Goal: Information Seeking & Learning: Learn about a topic

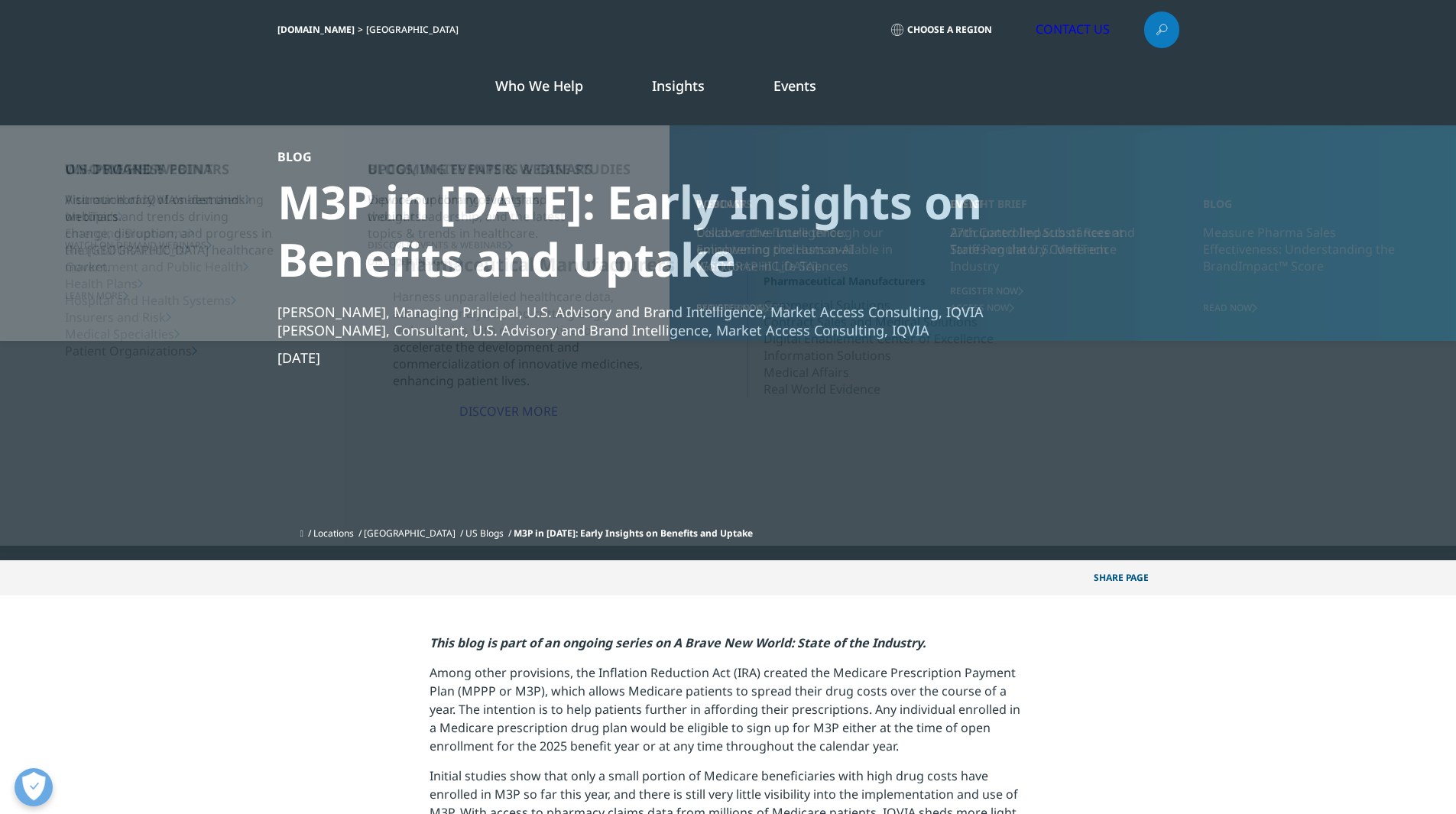
click at [671, 82] on link "Insights" at bounding box center [678, 86] width 53 height 19
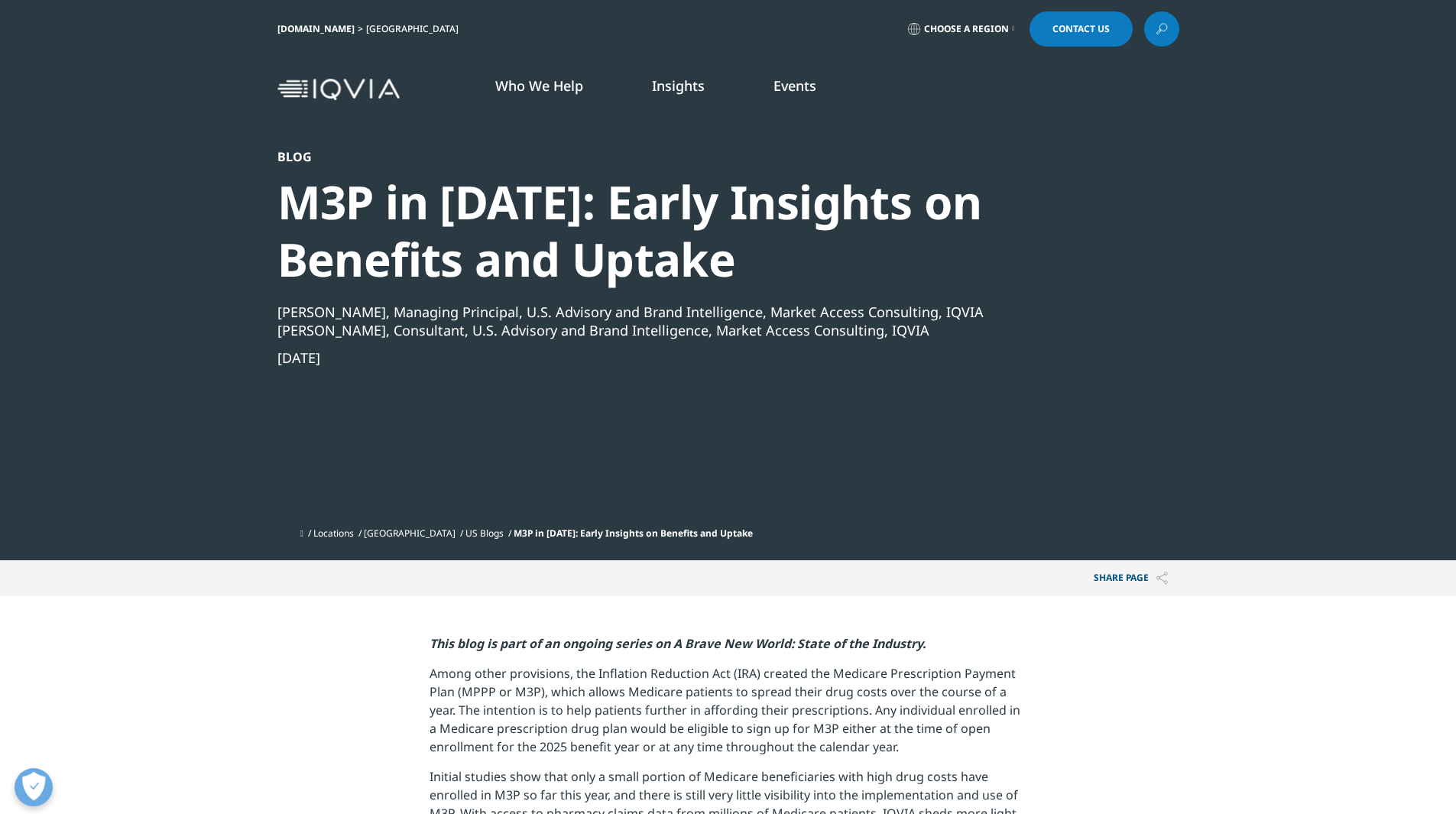
click at [671, 1] on div "IQVIA.COM United States Choose a Region Contact Us" at bounding box center [728, 29] width 1456 height 58
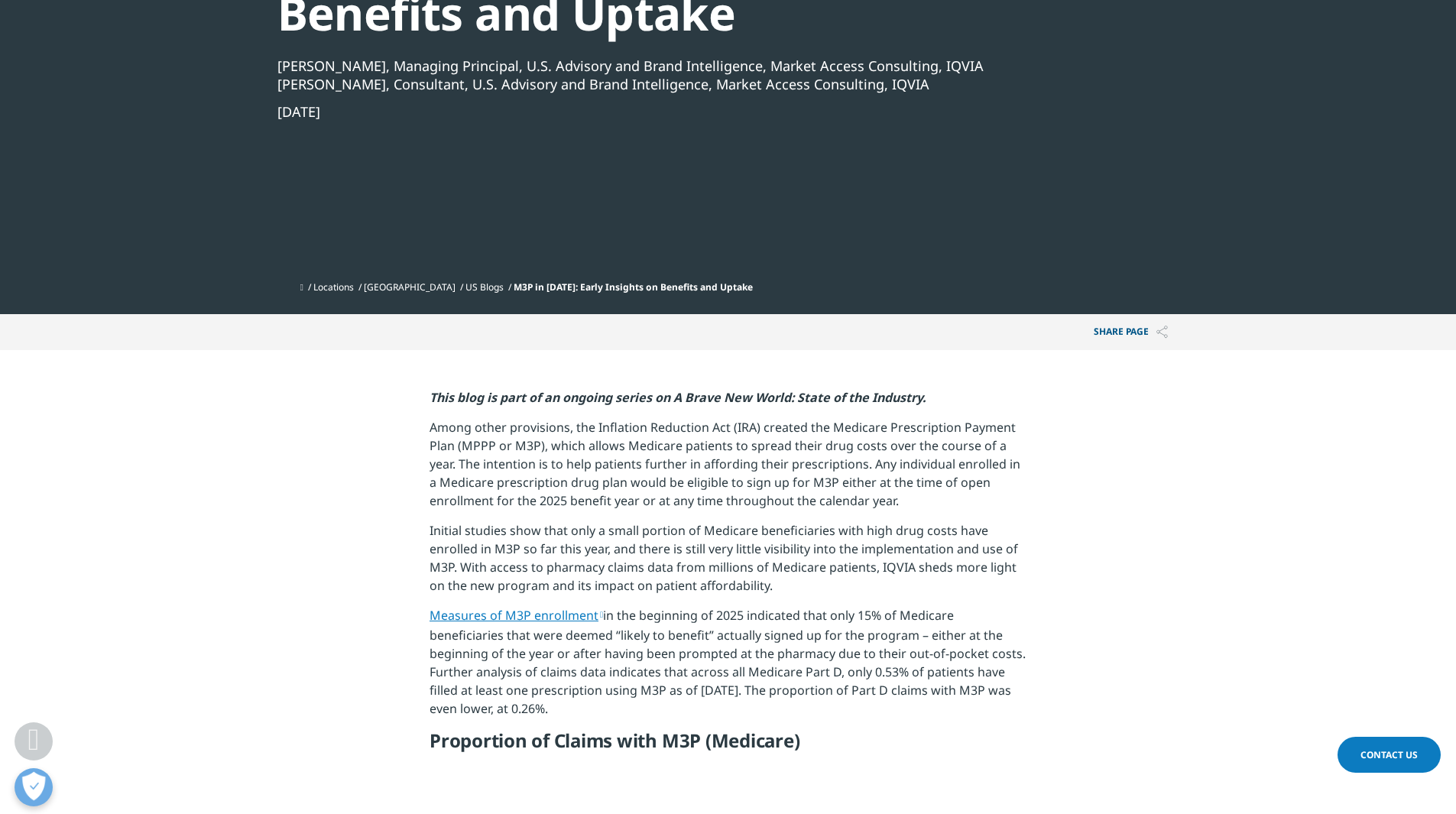
scroll to position [535, 0]
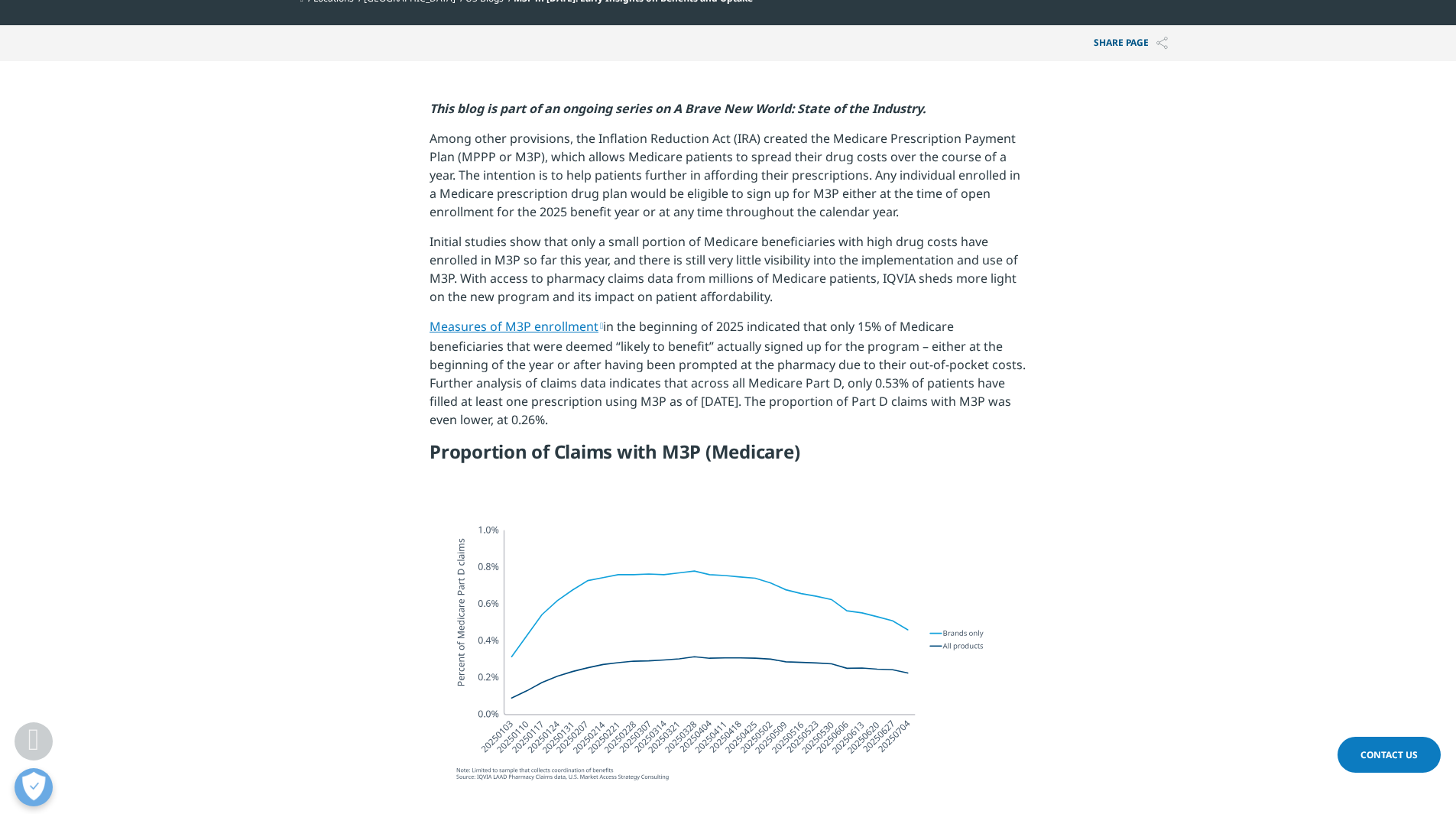
click at [677, 466] on h5 "Proportion of Claims with M3P (Medicare)" at bounding box center [728, 457] width 597 height 34
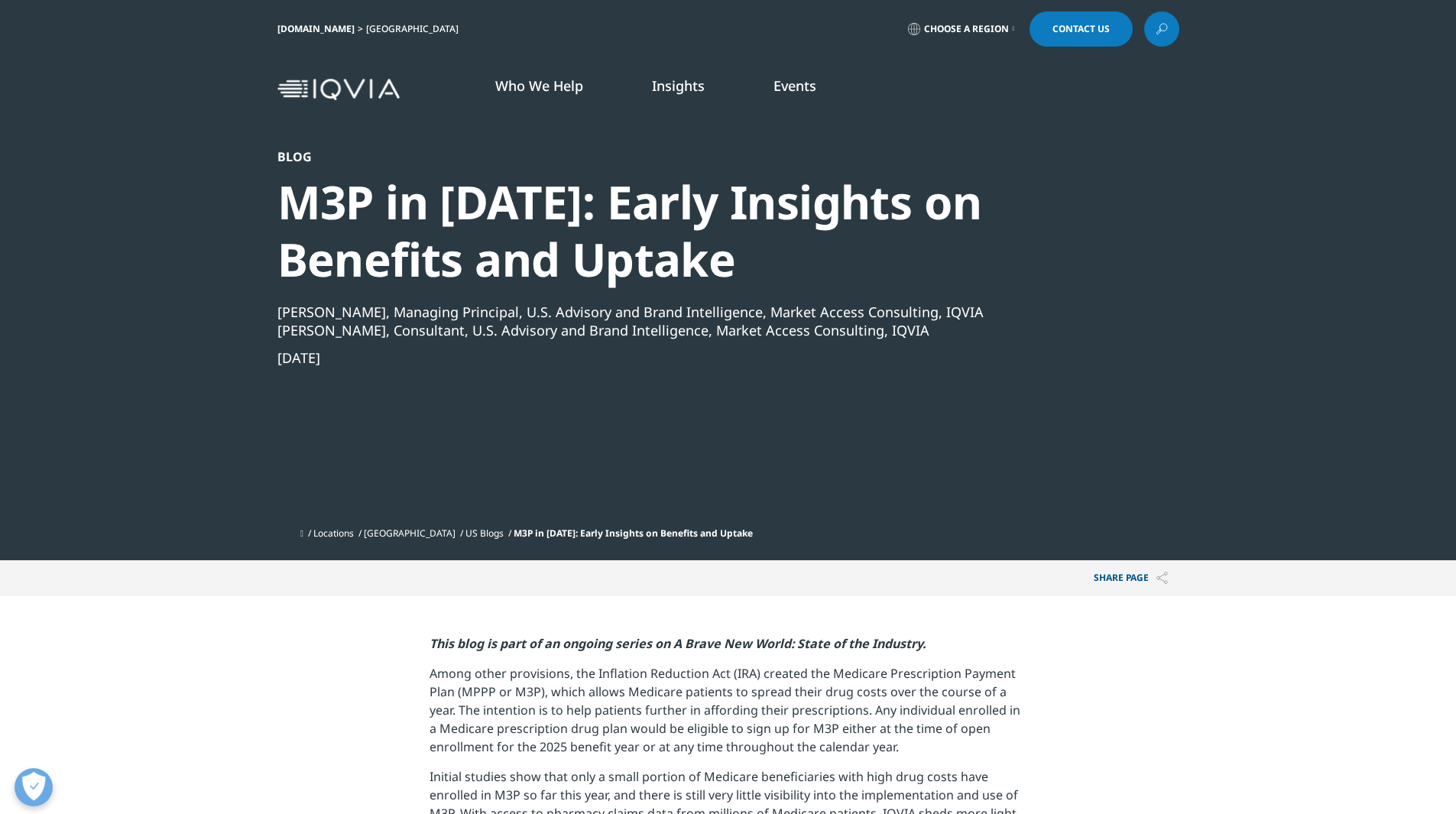
click at [695, 85] on link "Insights" at bounding box center [678, 86] width 53 height 19
click at [689, 94] on link "Insights" at bounding box center [678, 86] width 53 height 19
click at [690, 94] on link "Insights" at bounding box center [678, 86] width 53 height 19
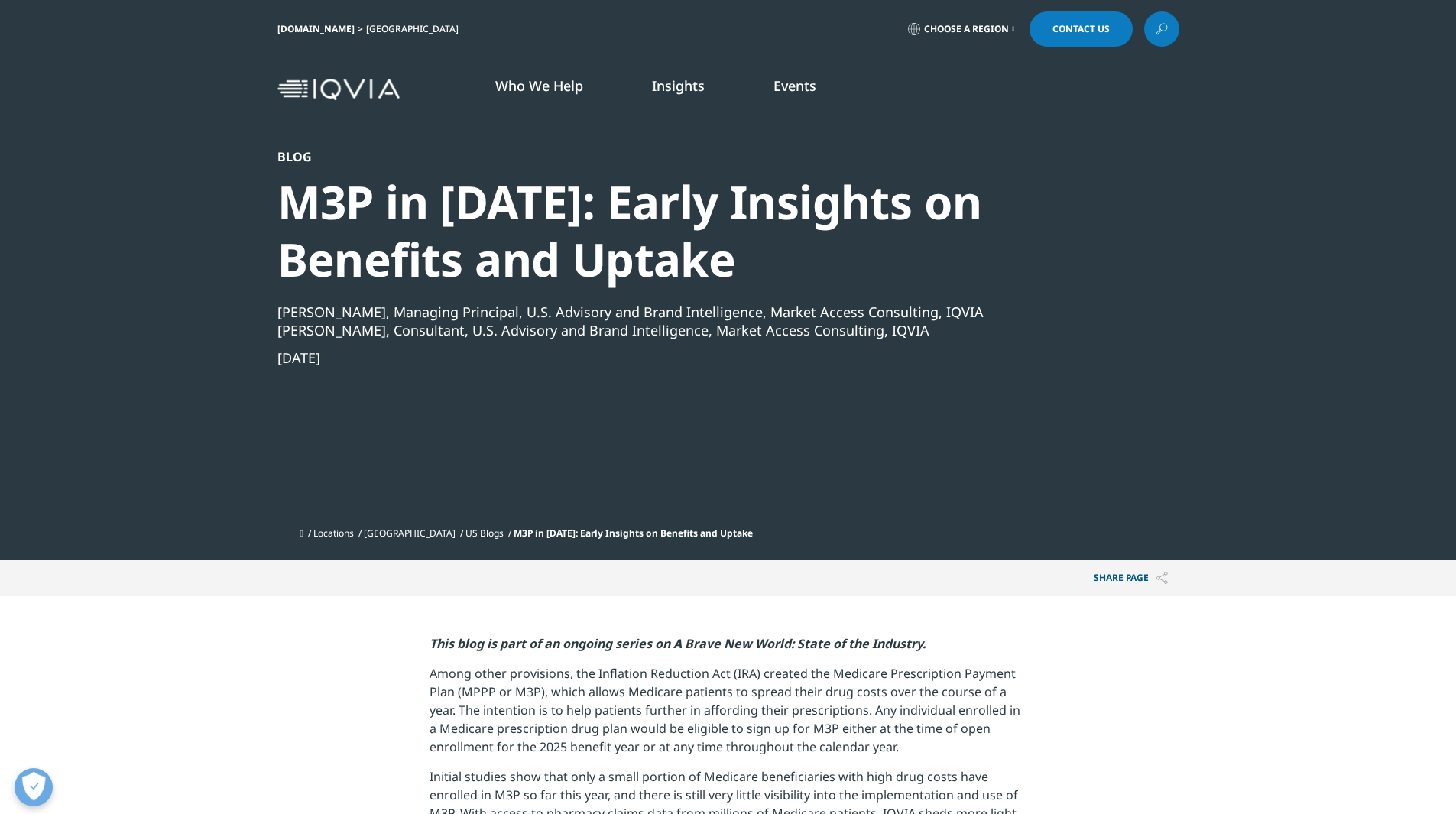
click at [1160, 26] on icon at bounding box center [1162, 28] width 12 height 20
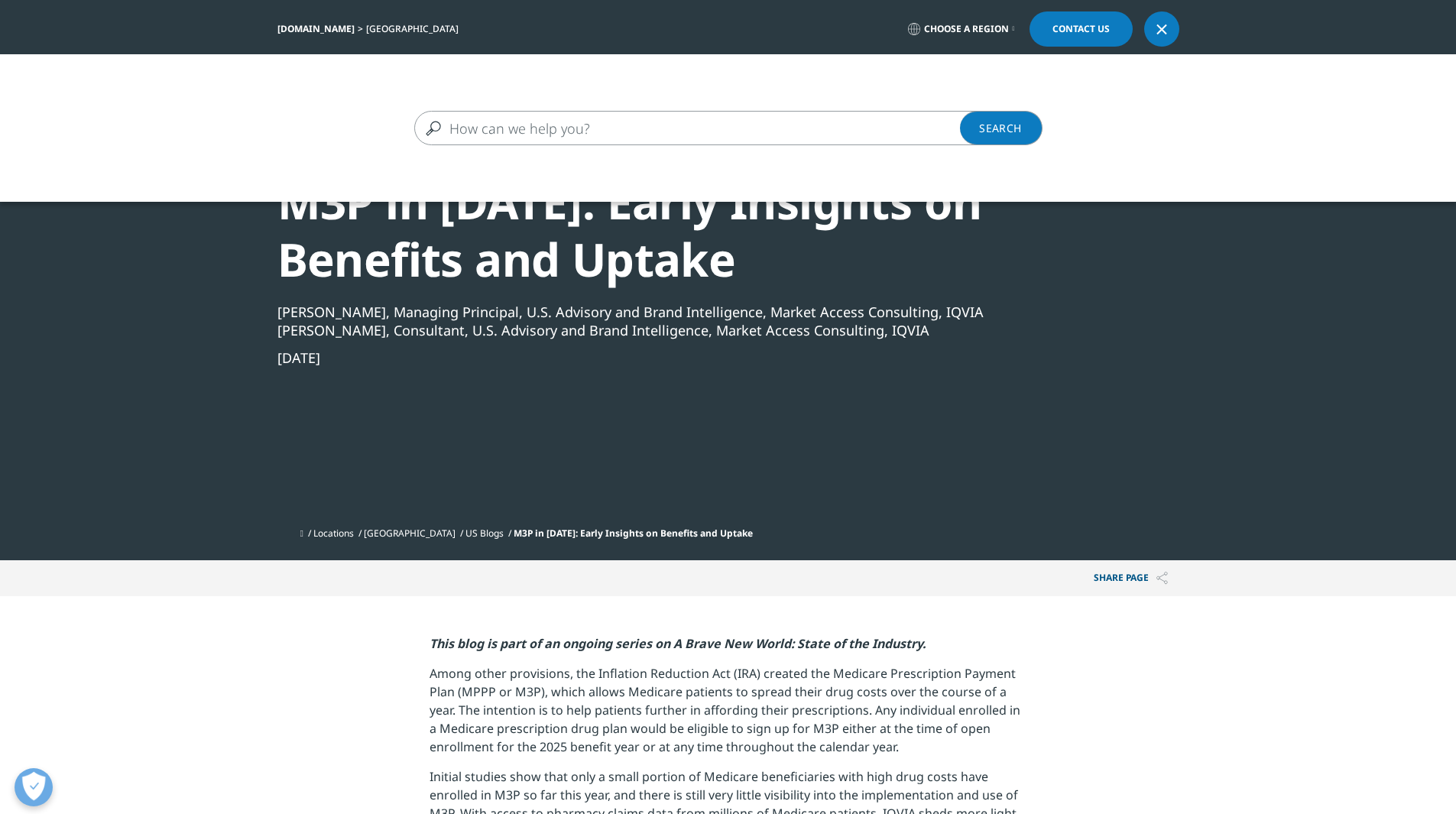
click at [604, 129] on input "Search" at bounding box center [706, 128] width 584 height 34
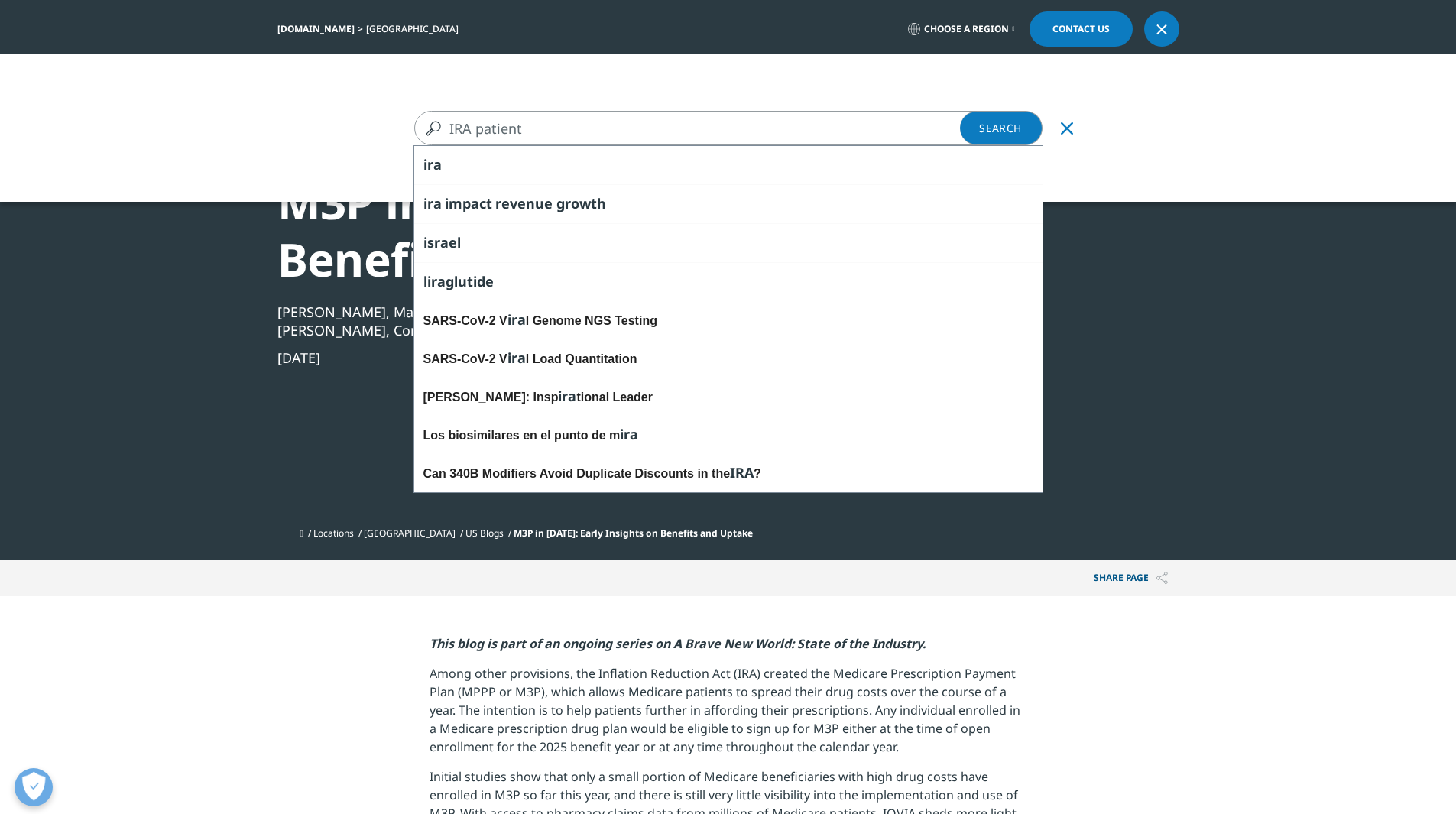
type input "IRA patient"
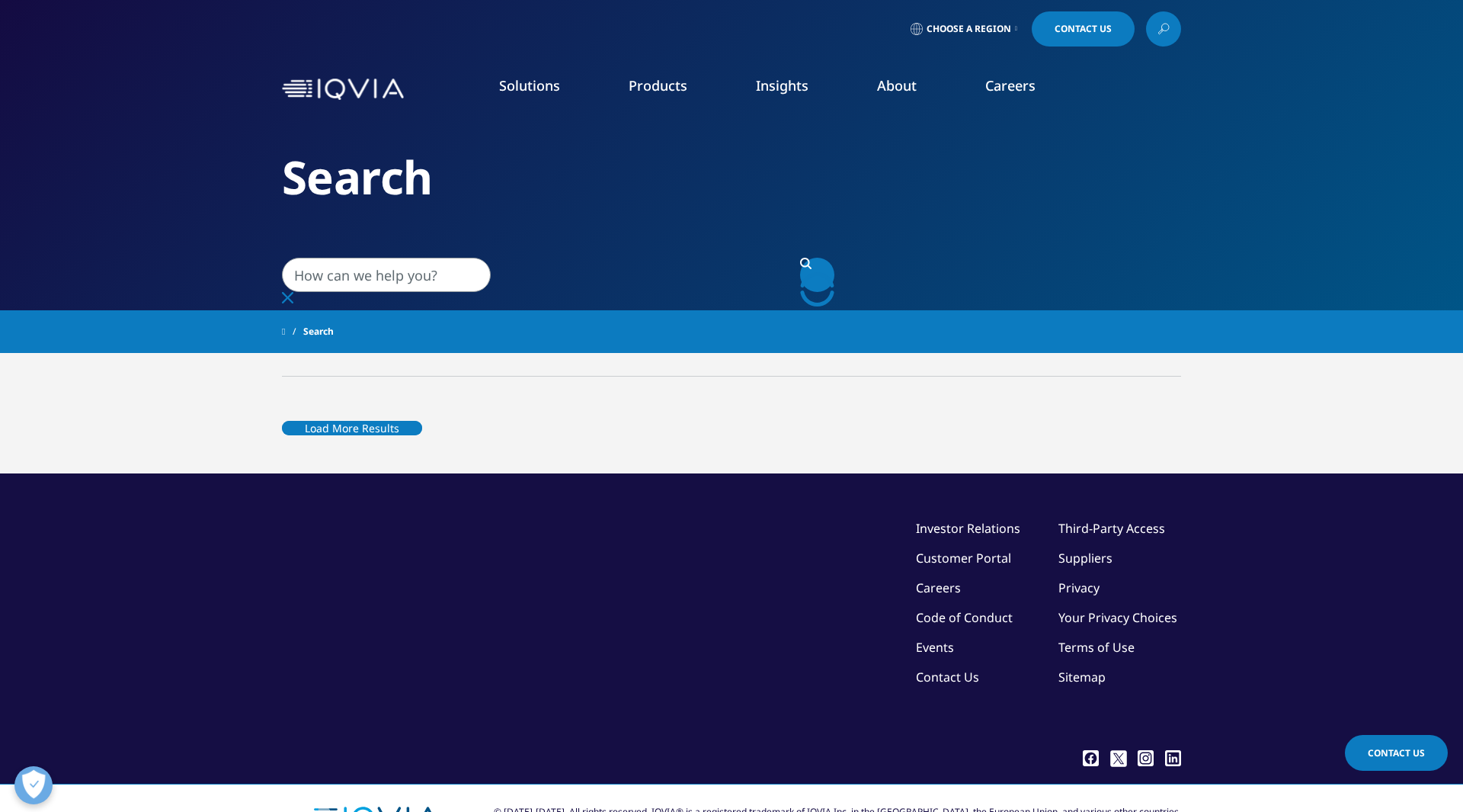
type input "IRA patient"
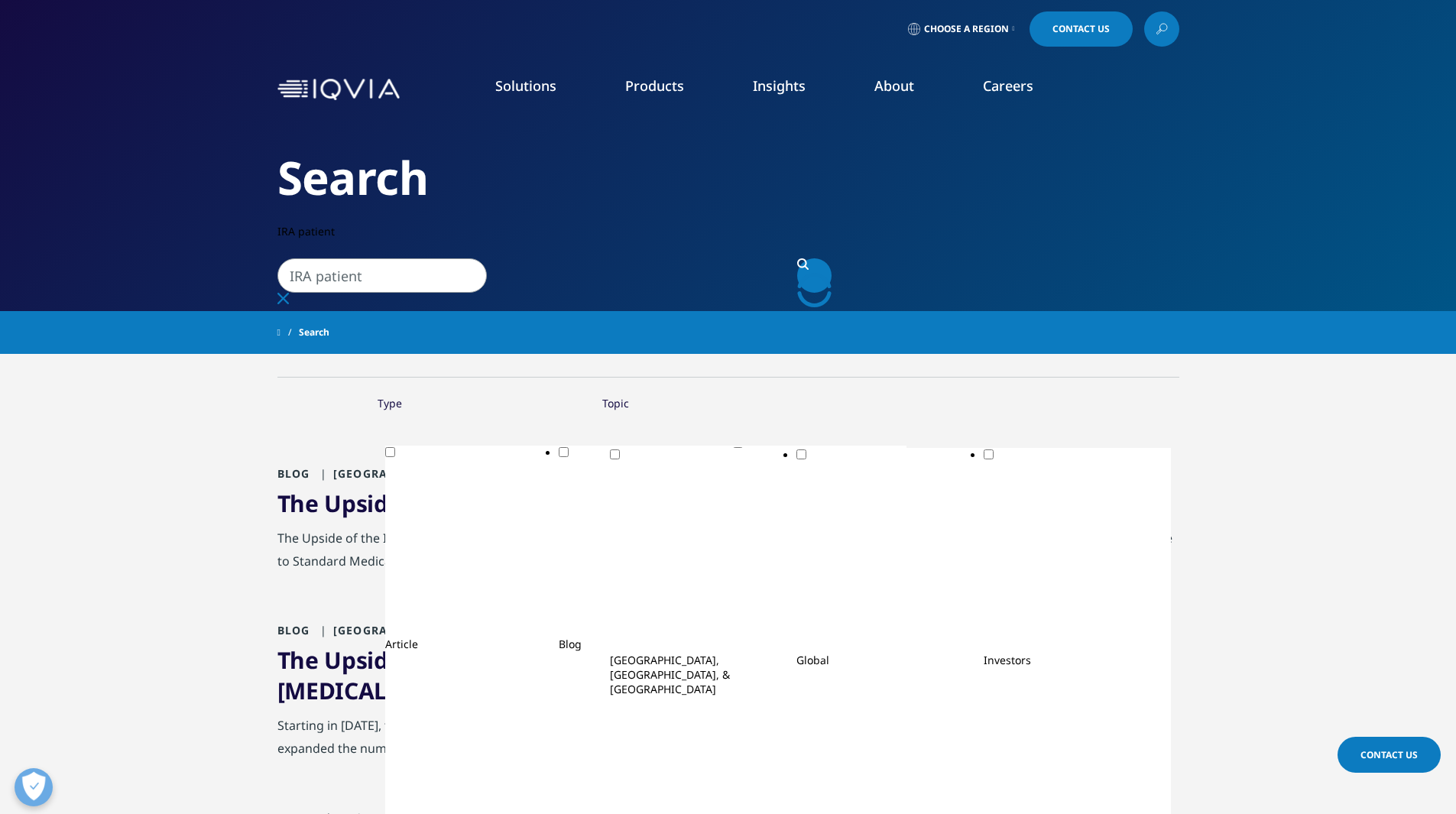
click at [624, 343] on div "Search" at bounding box center [728, 333] width 902 height 27
drag, startPoint x: 531, startPoint y: 504, endPoint x: 549, endPoint y: 554, distance: 53.1
click at [531, 505] on link "The Upside of the IRA : $0 Catastrophic Cost-Sharing and Patient Benefits" at bounding box center [677, 503] width 798 height 31
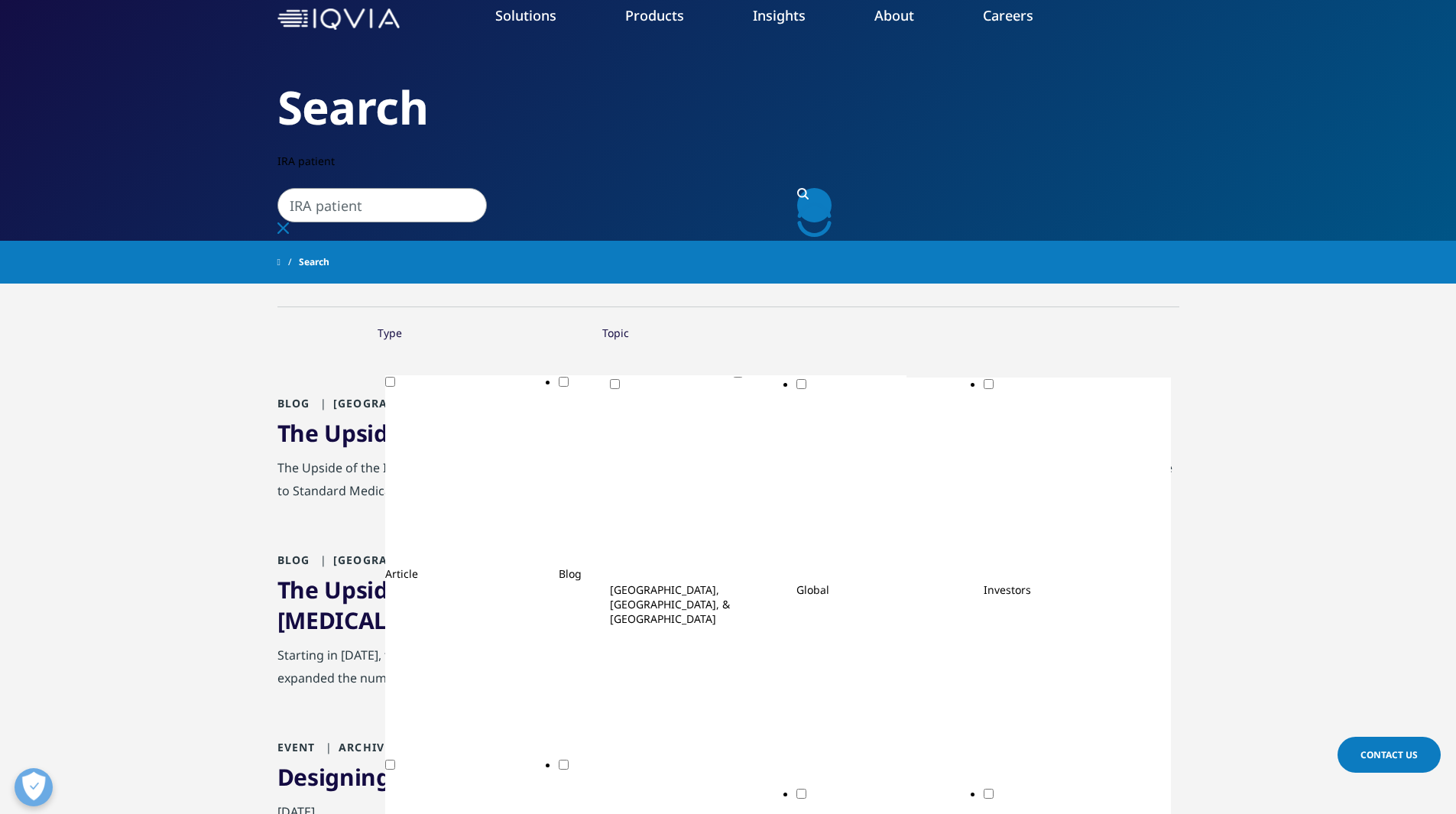
scroll to position [77, 0]
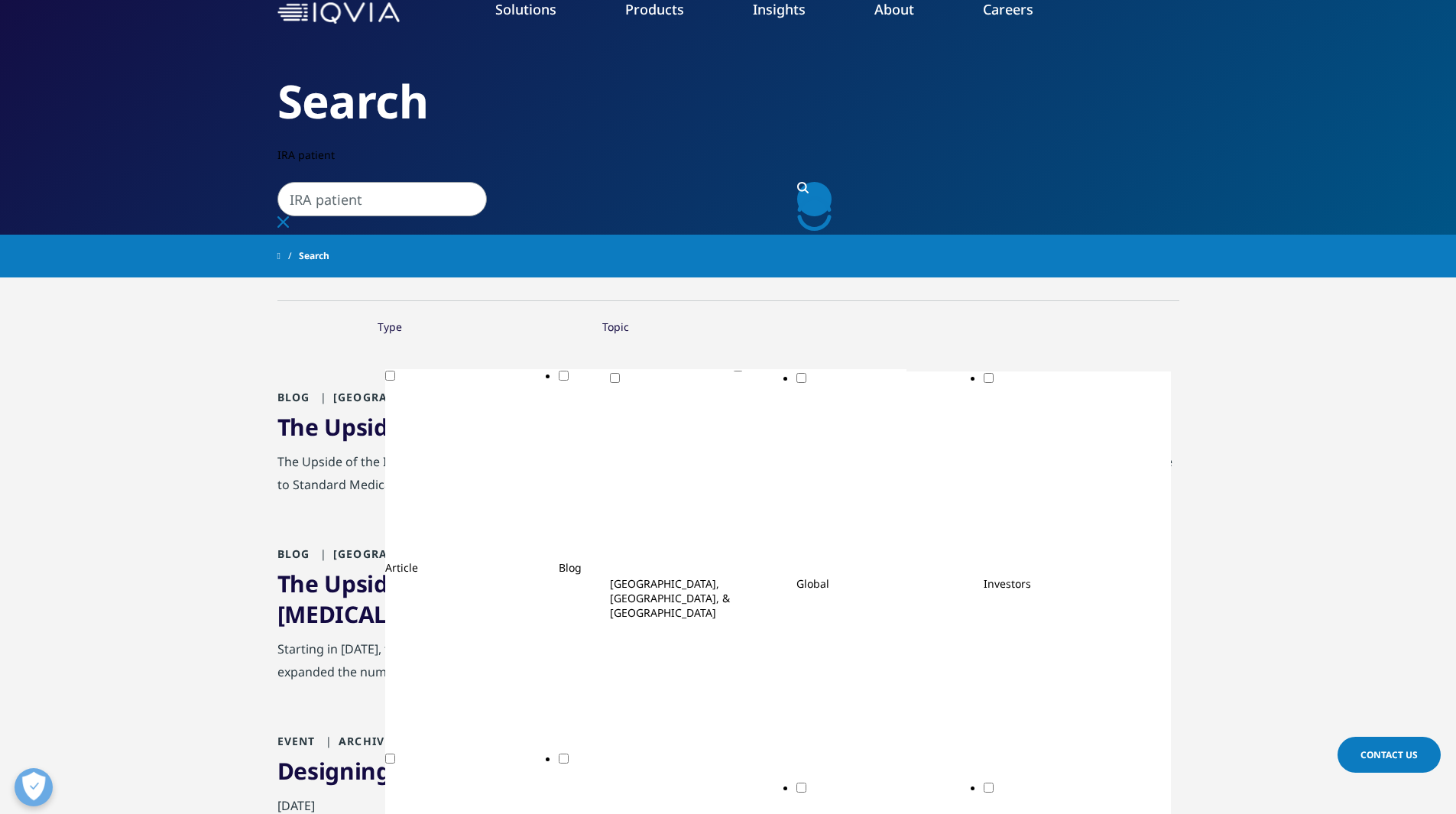
click at [643, 594] on link "The Upside of the IRA : $0 Cost-Sharing and Growing Vyndamax and Vyndaqel Sales" at bounding box center [683, 598] width 813 height 62
click at [666, 425] on link "The Upside of the IRA : $0 Catastrophic Cost-Sharing and Patient Benefits" at bounding box center [677, 426] width 798 height 31
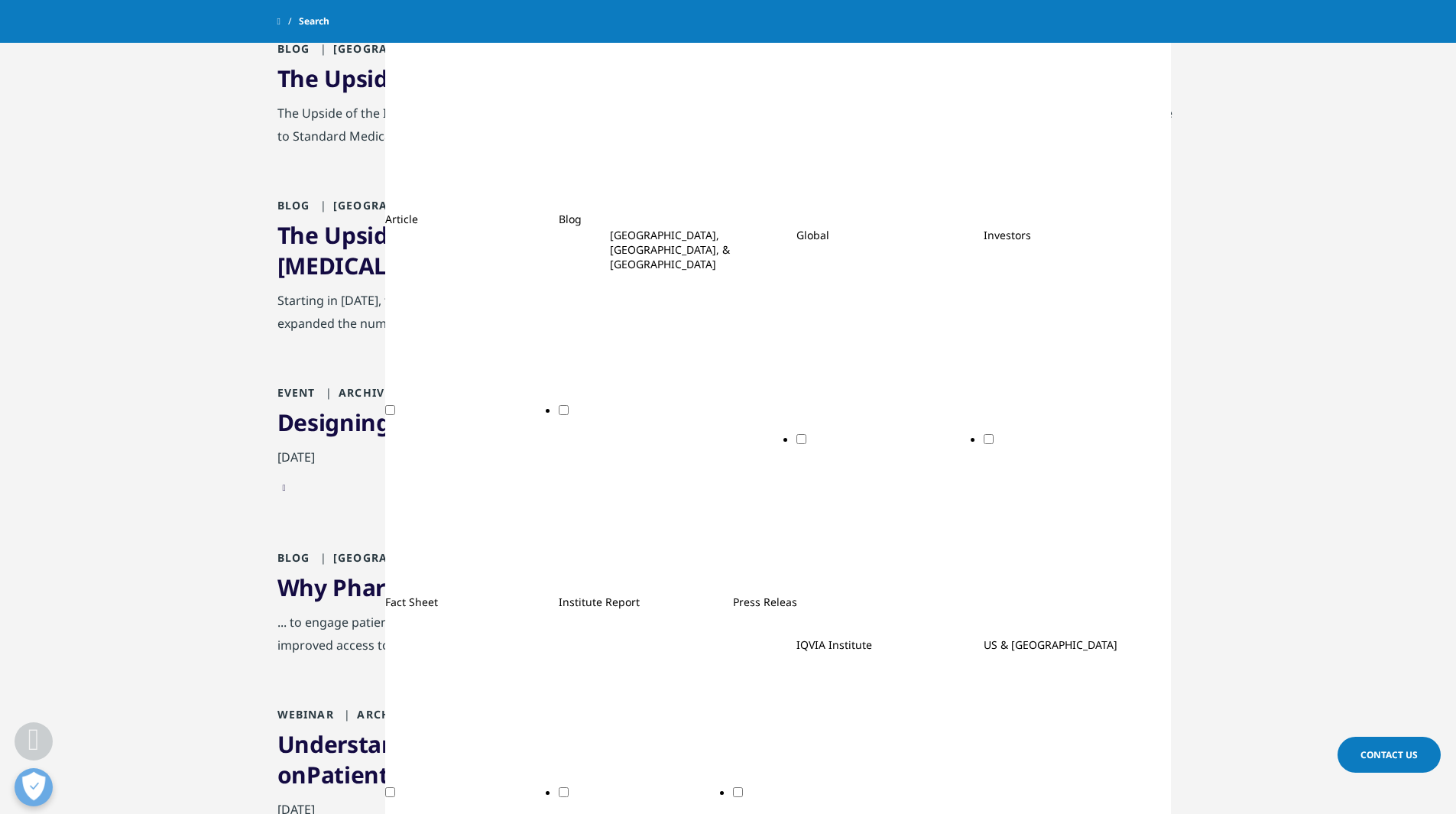
scroll to position [458, 0]
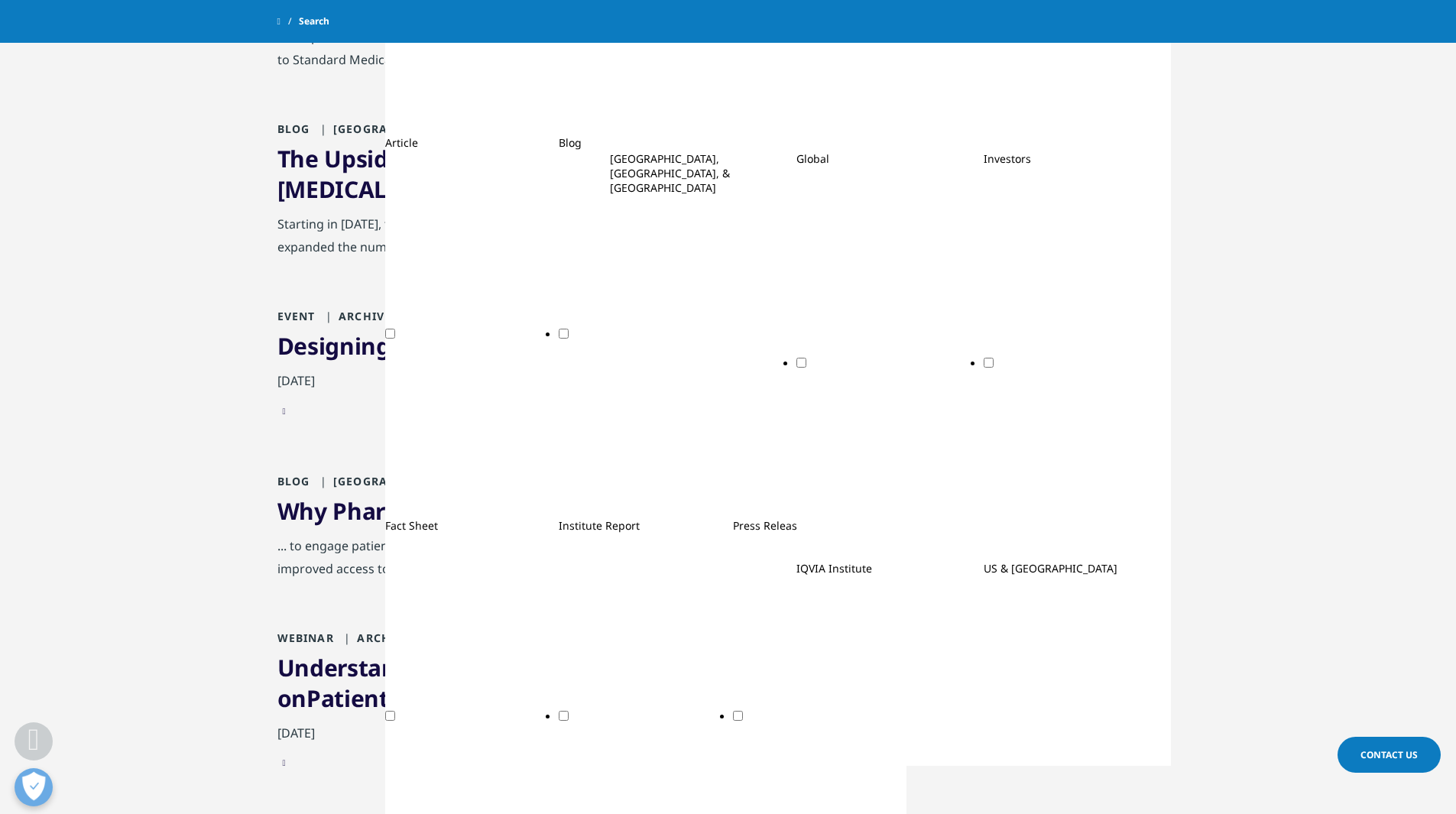
click at [705, 521] on link "Why Pharma Is Going Direct to Consumers" at bounding box center [516, 510] width 477 height 31
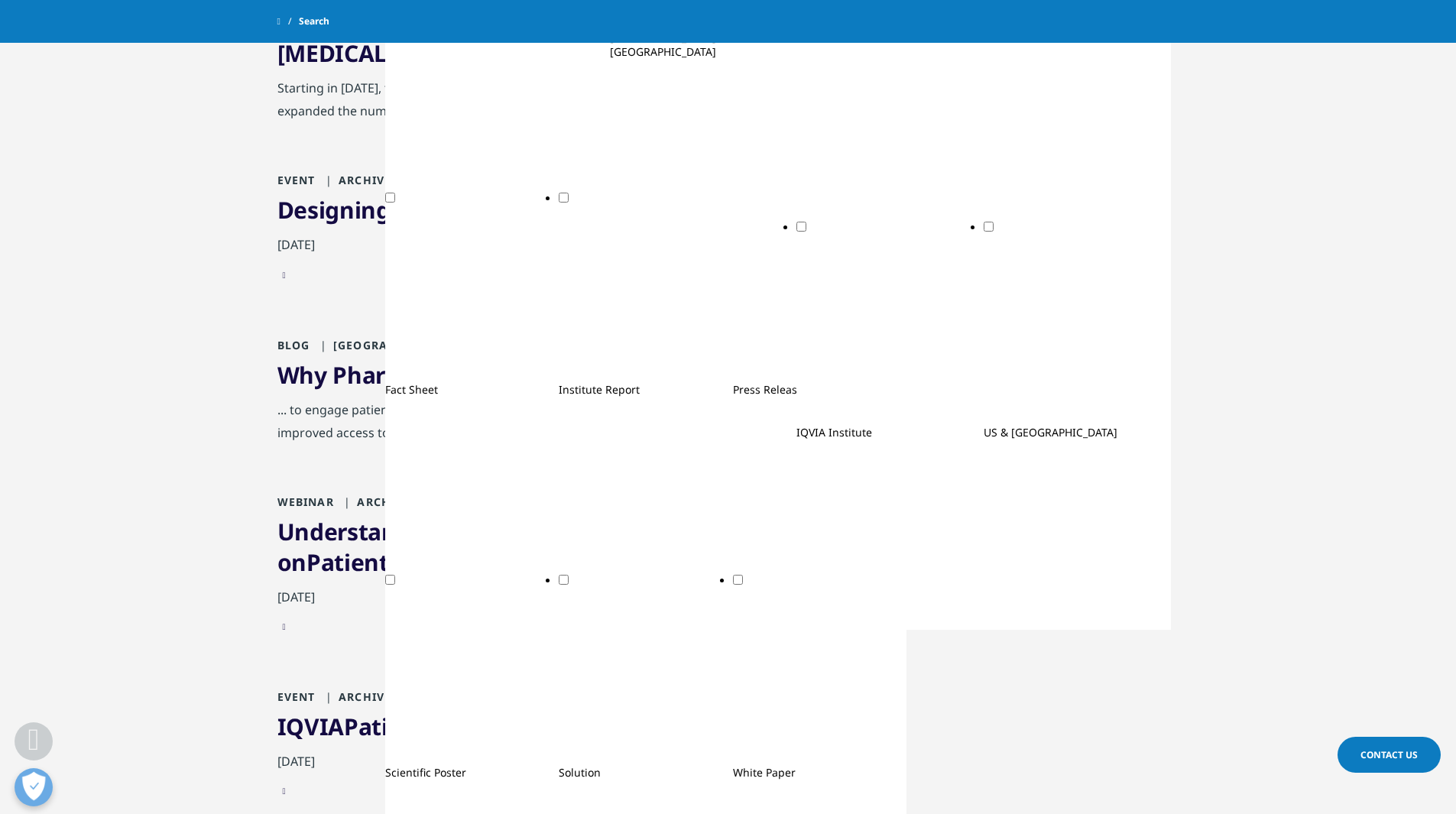
scroll to position [612, 0]
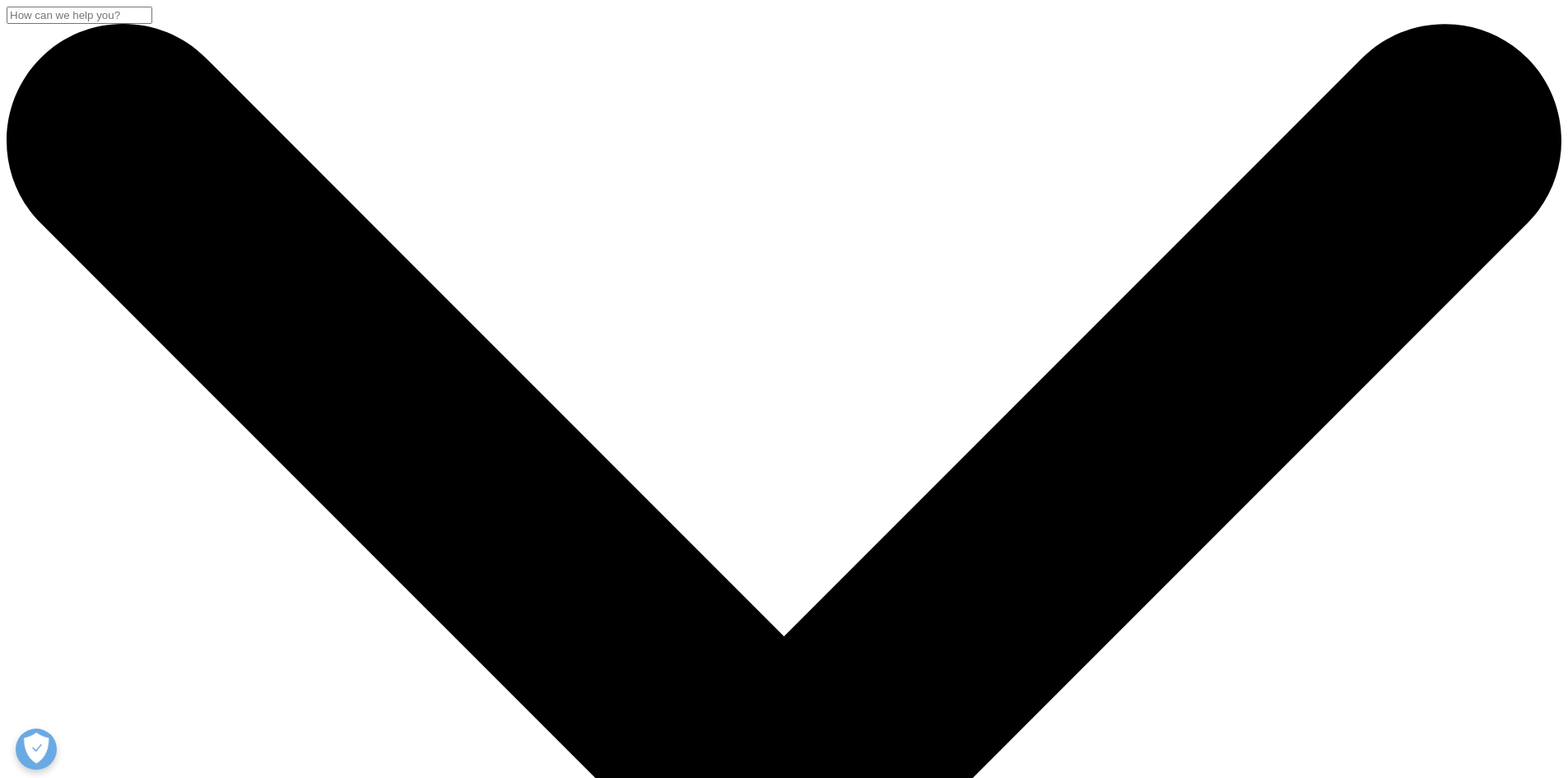
drag, startPoint x: 699, startPoint y: 372, endPoint x: 547, endPoint y: 345, distance: 154.4
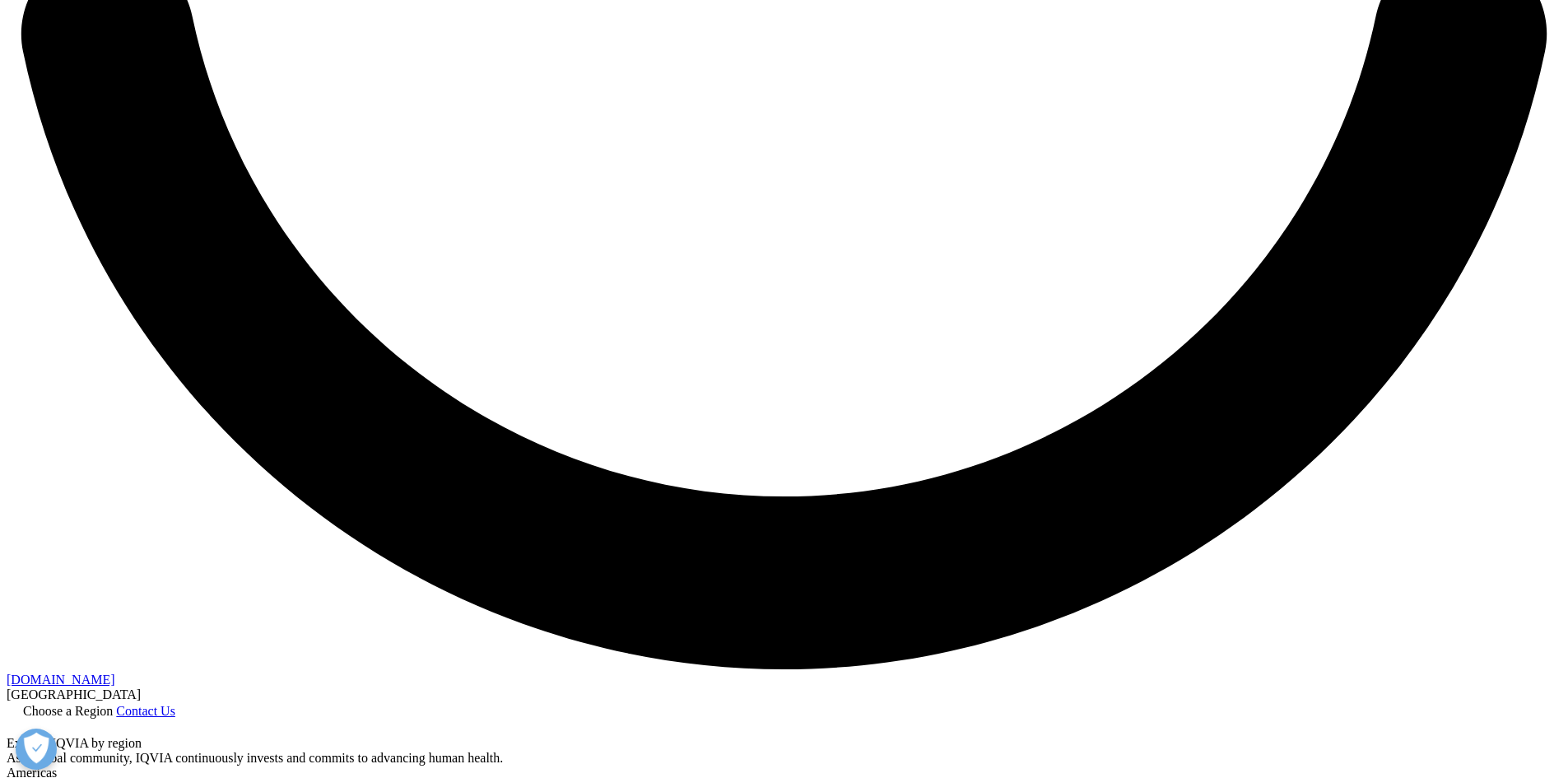
scroll to position [4033, 0]
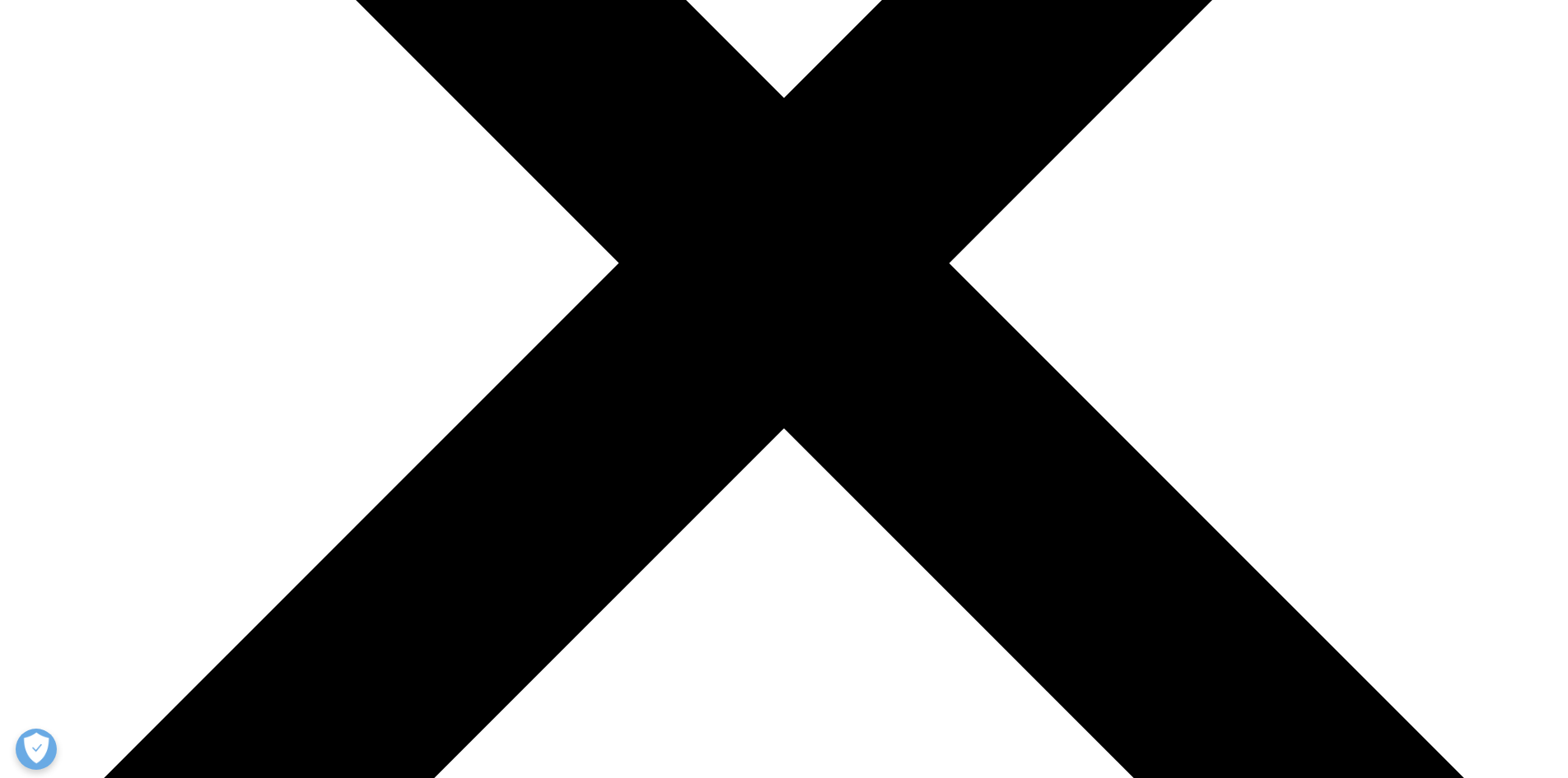
scroll to position [576, 0]
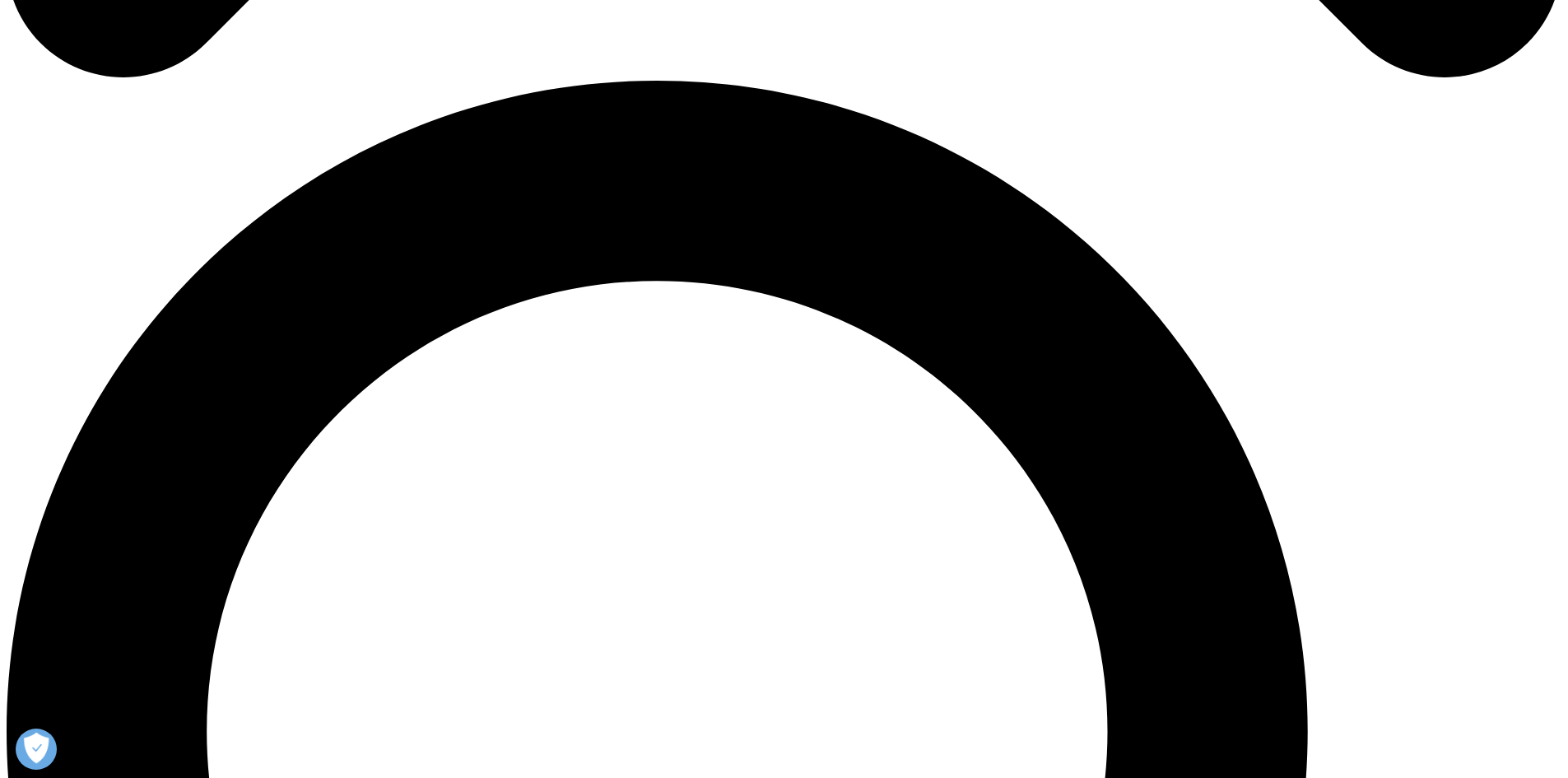
scroll to position [1317, 0]
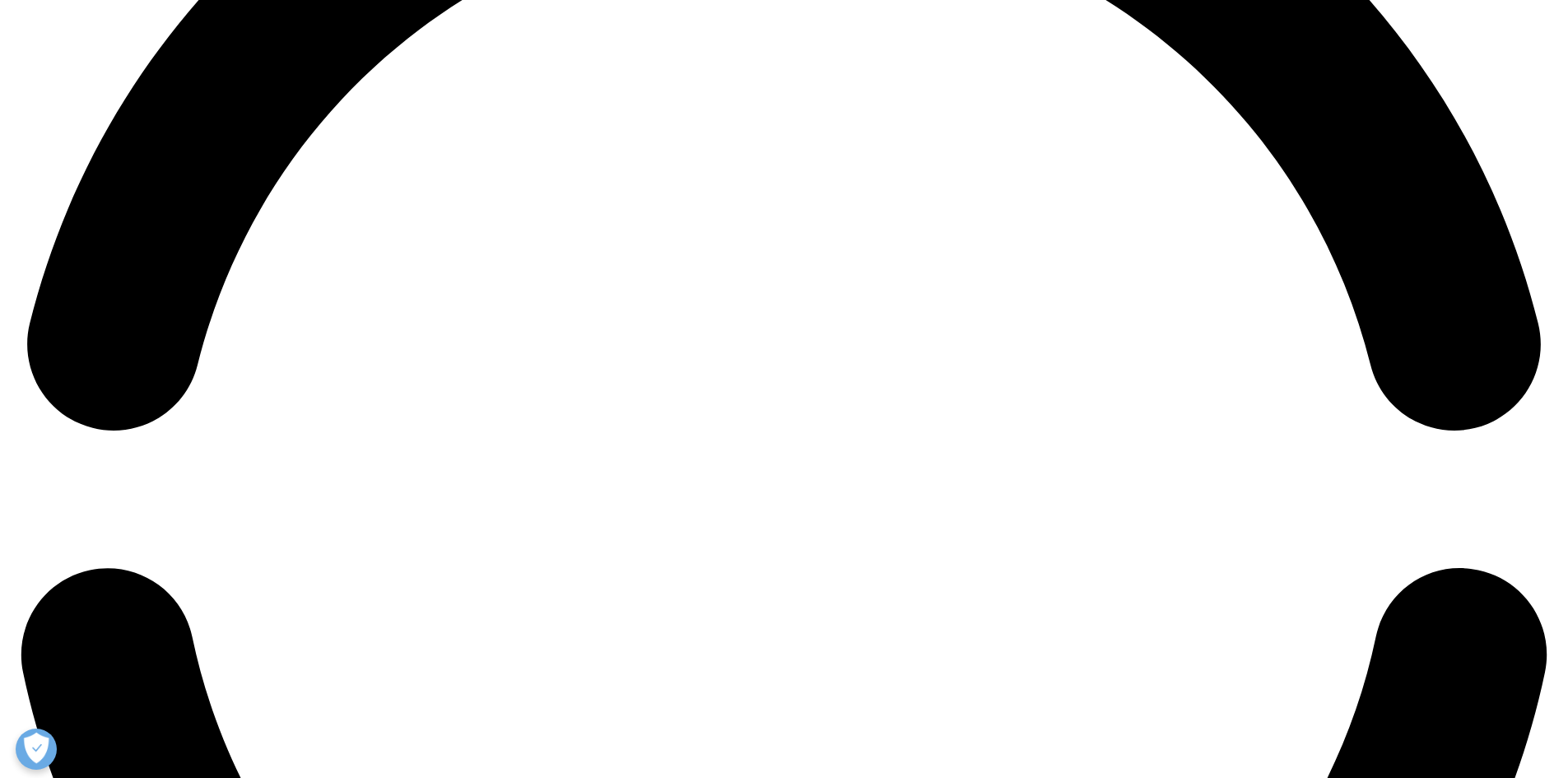
scroll to position [3539, 0]
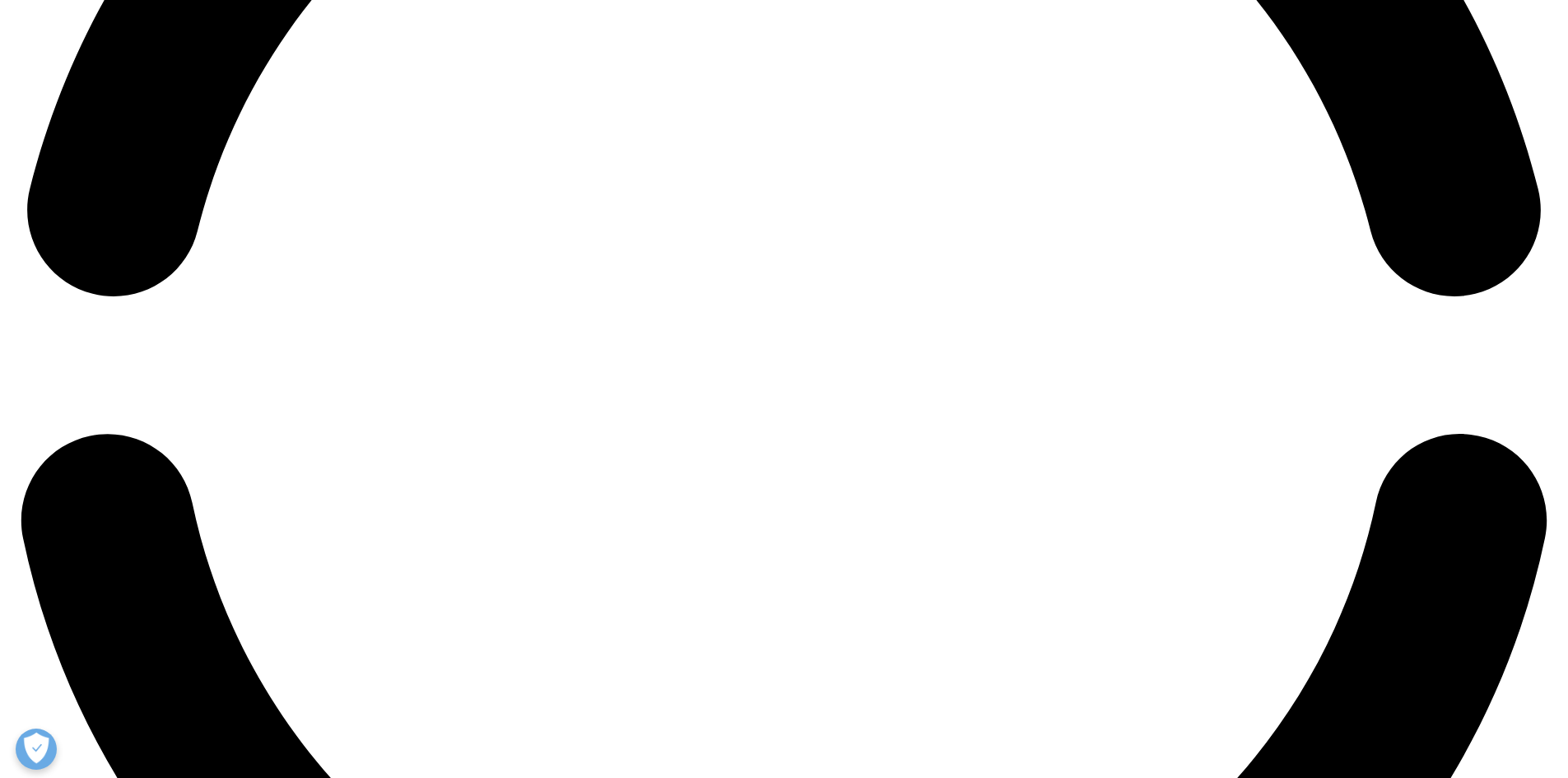
drag, startPoint x: 1006, startPoint y: 453, endPoint x: 812, endPoint y: 455, distance: 194.0
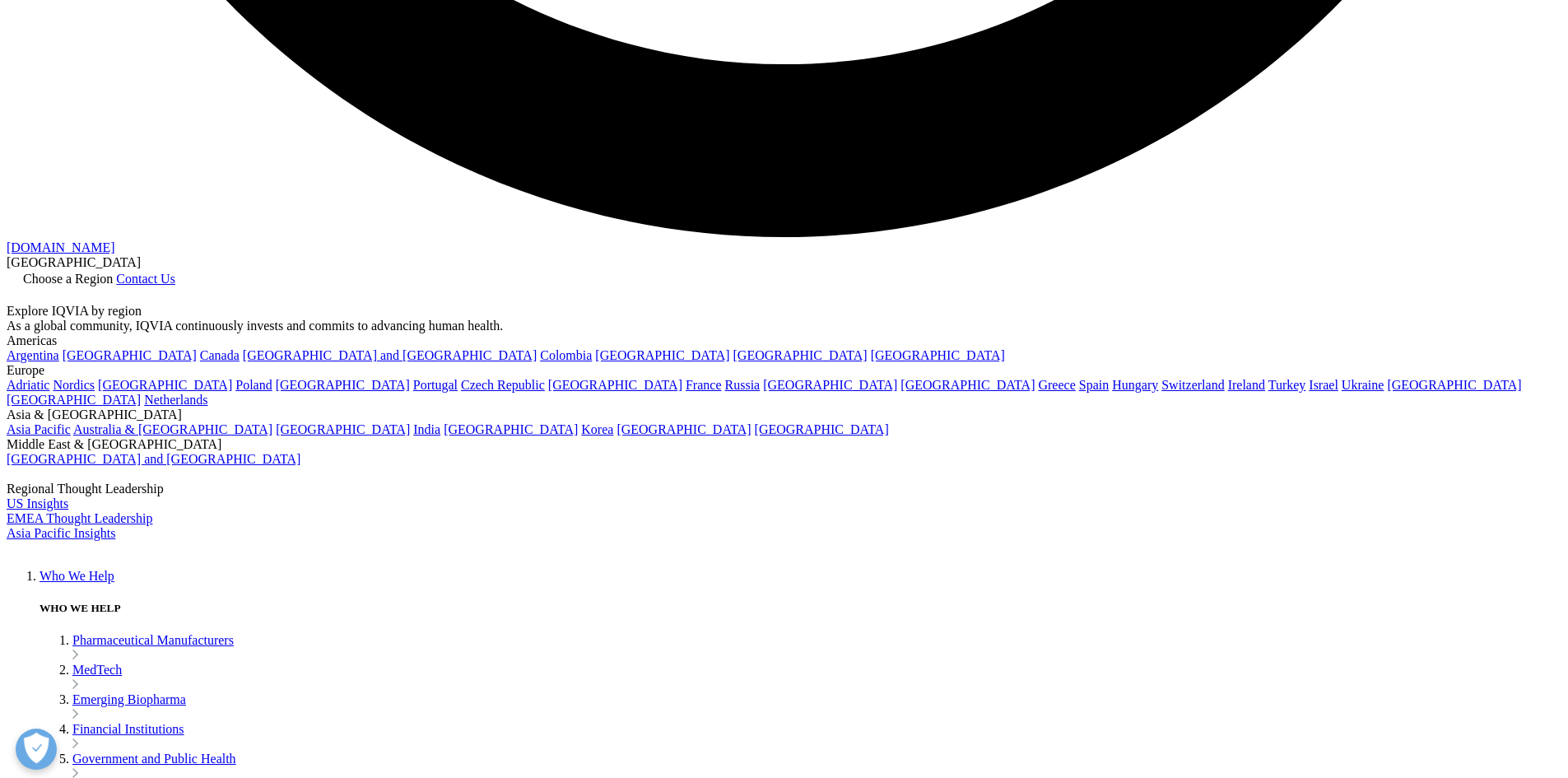
scroll to position [4527, 0]
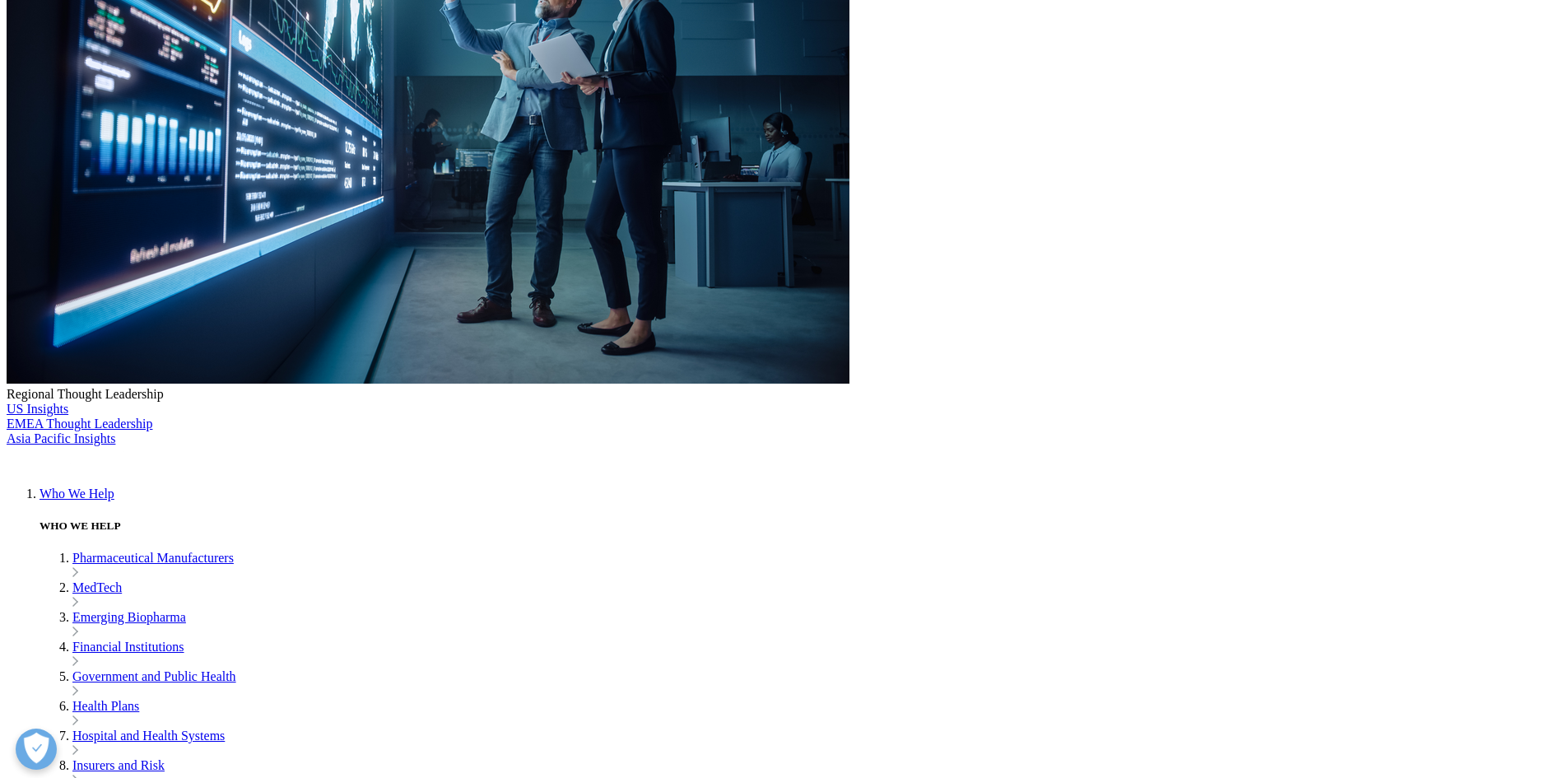
scroll to position [0, 0]
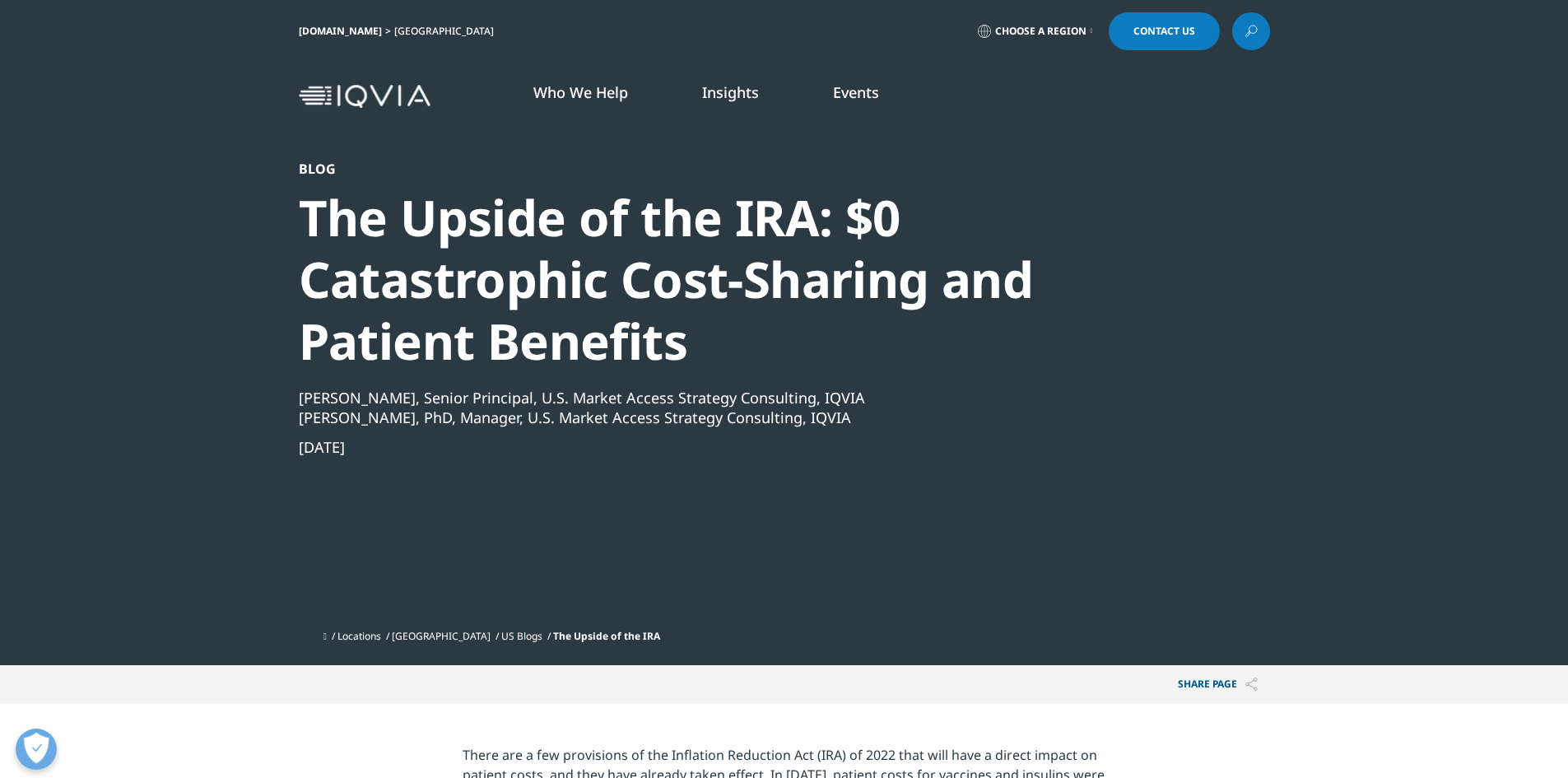
click at [1246, 39] on icon at bounding box center [1251, 30] width 13 height 21
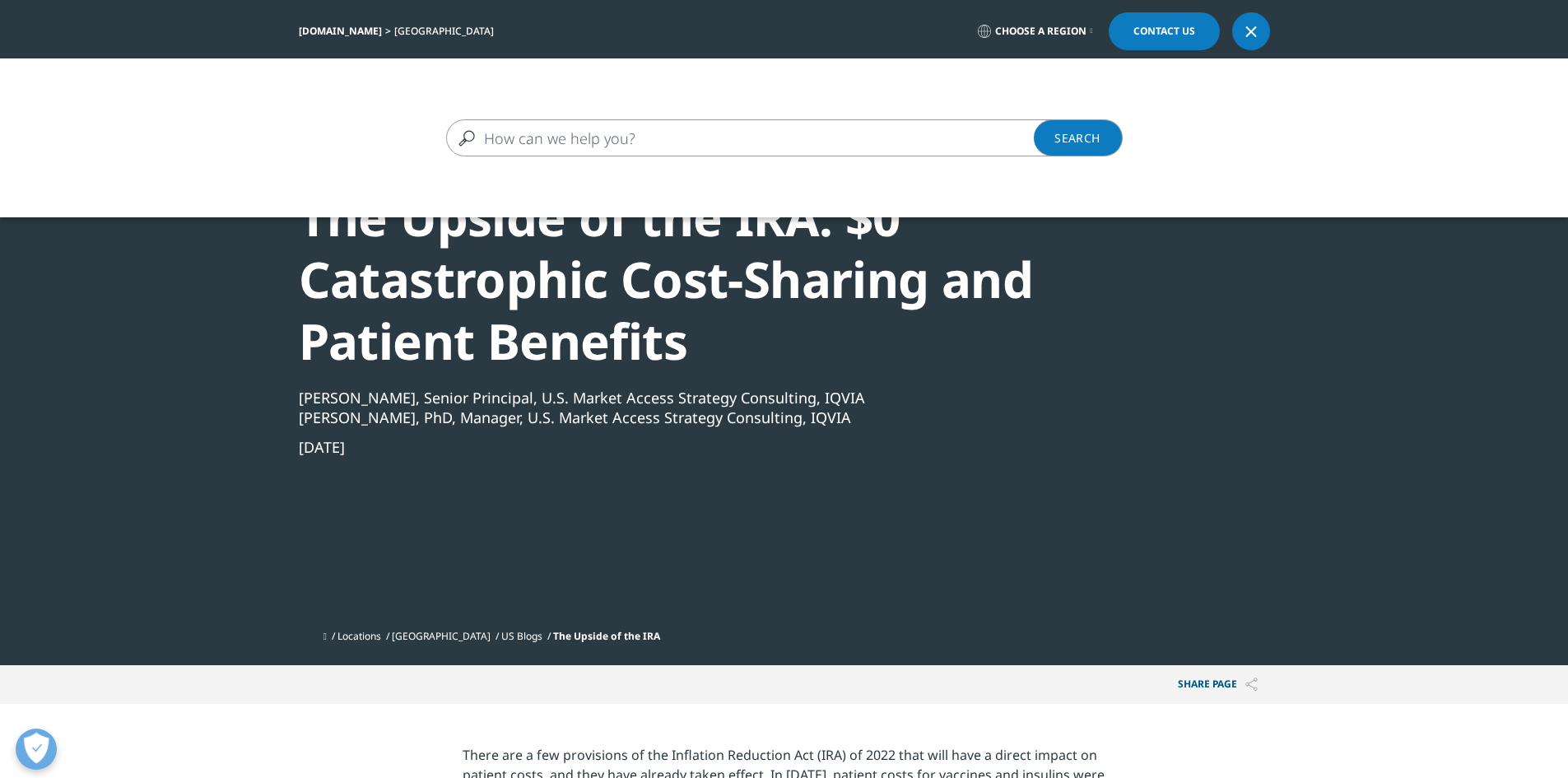
click at [802, 141] on div "Clear Search Loading" at bounding box center [784, 137] width 1568 height 159
click at [802, 141] on input "Search" at bounding box center [761, 137] width 629 height 37
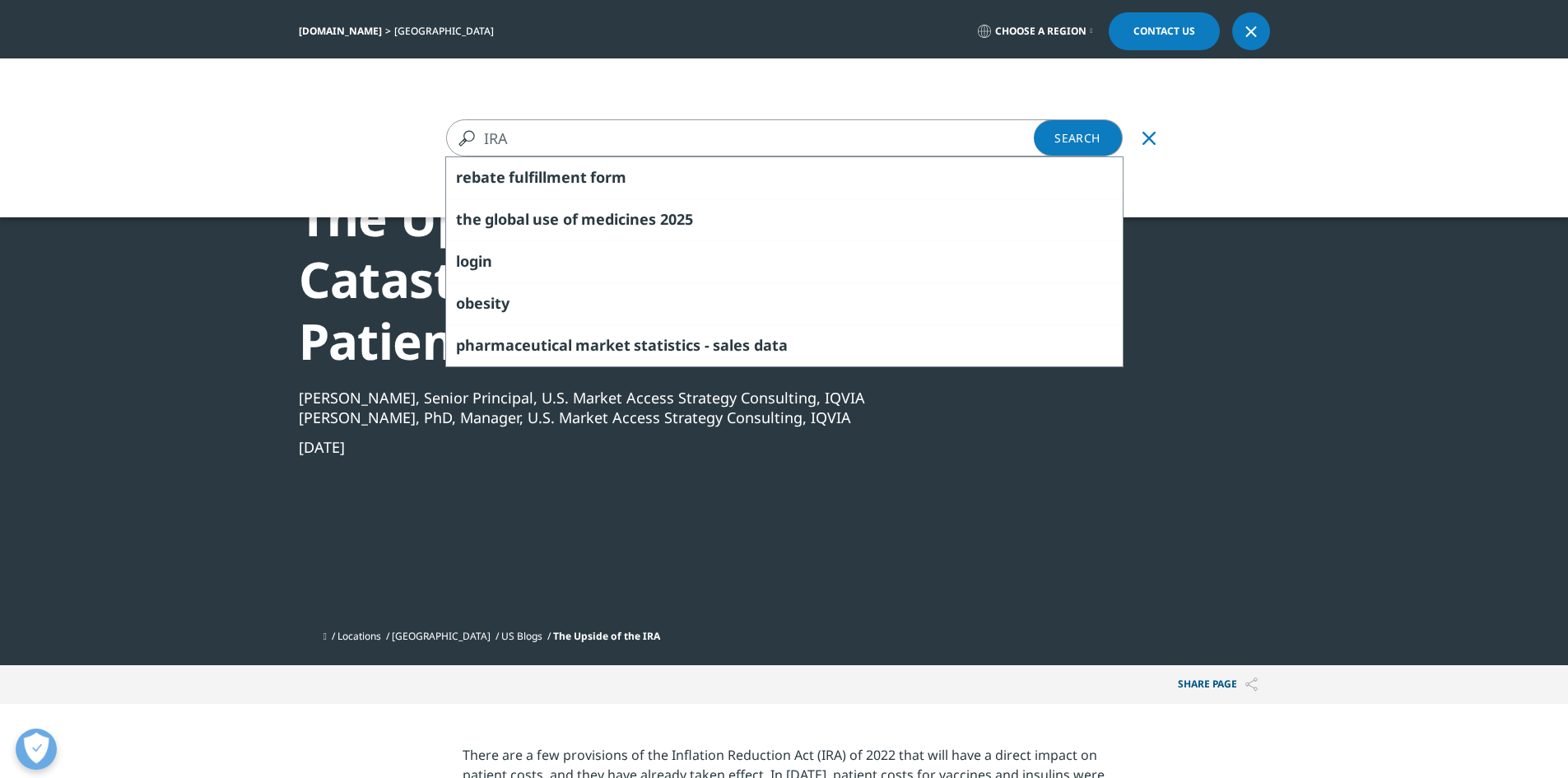
type input "IRA"
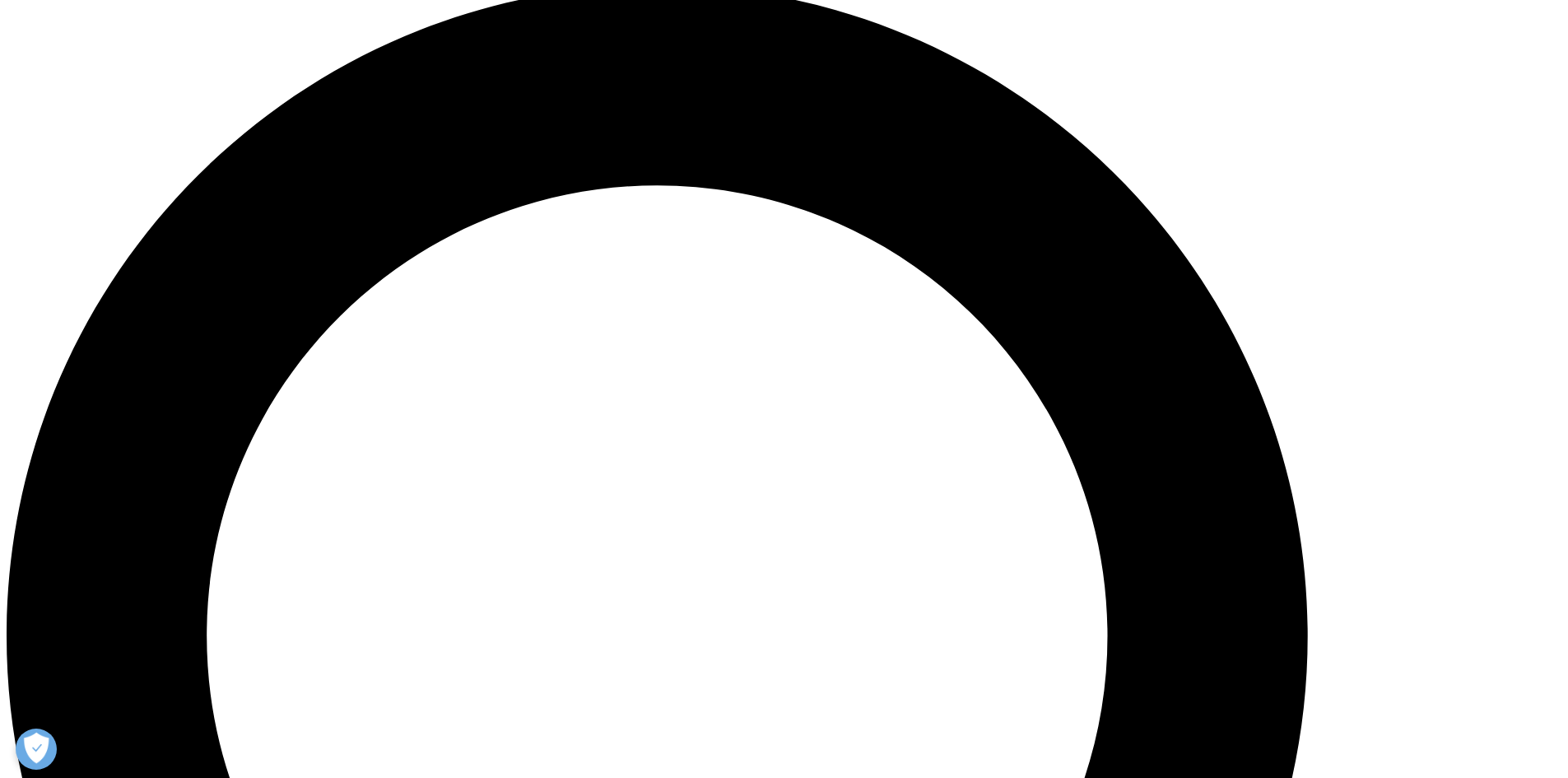
scroll to position [2057, 0]
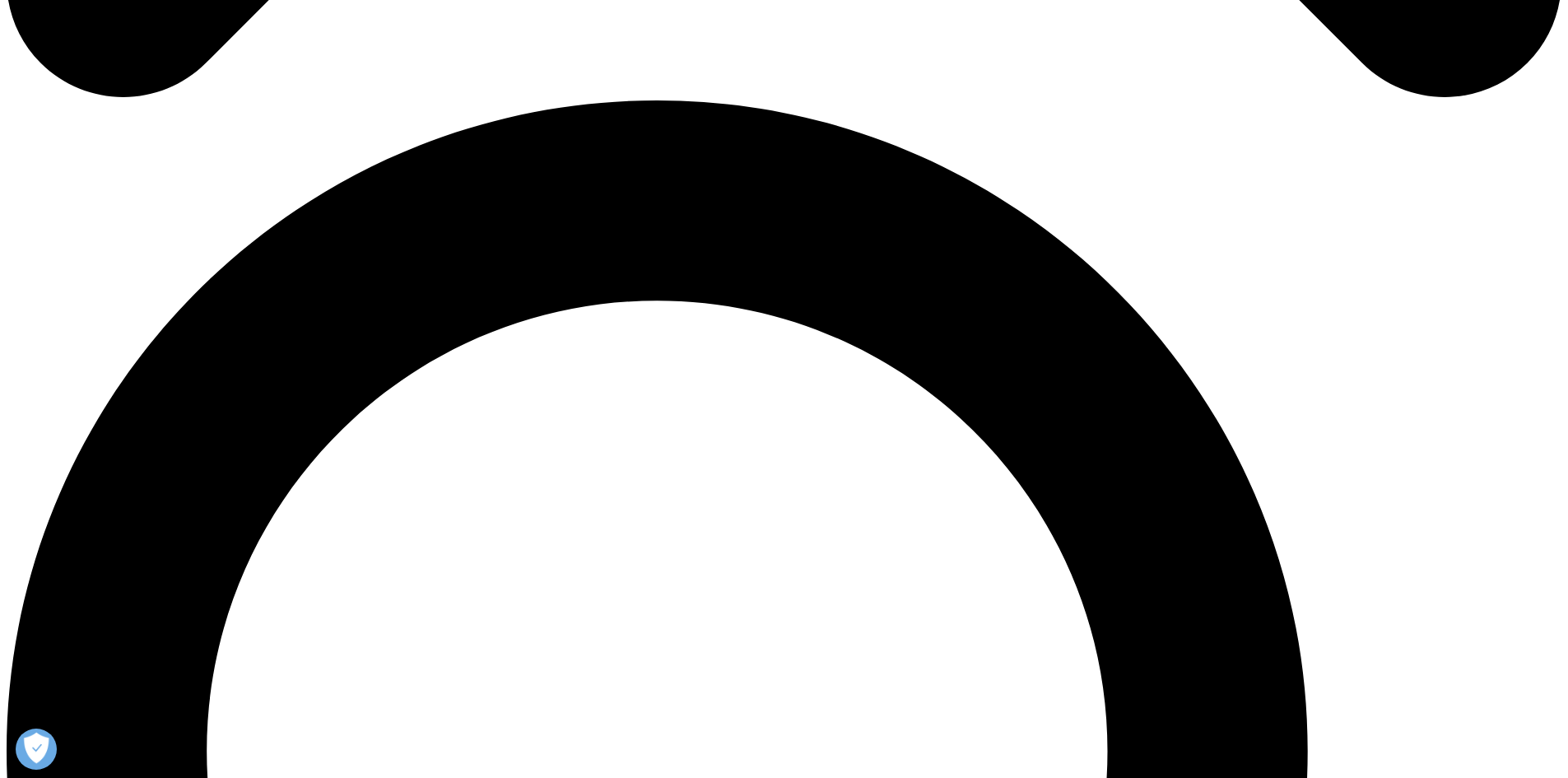
scroll to position [2162, 0]
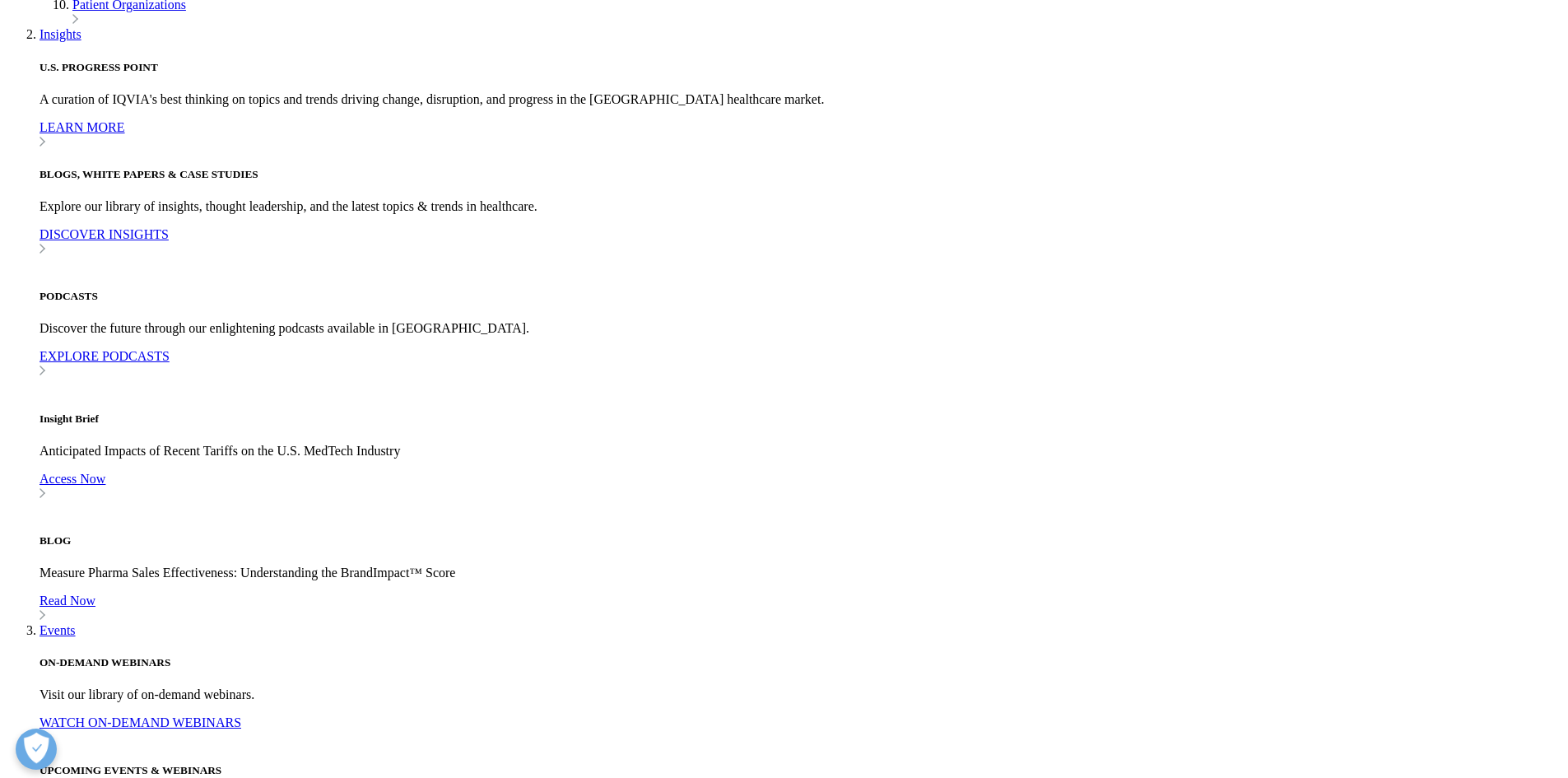
scroll to position [732, 0]
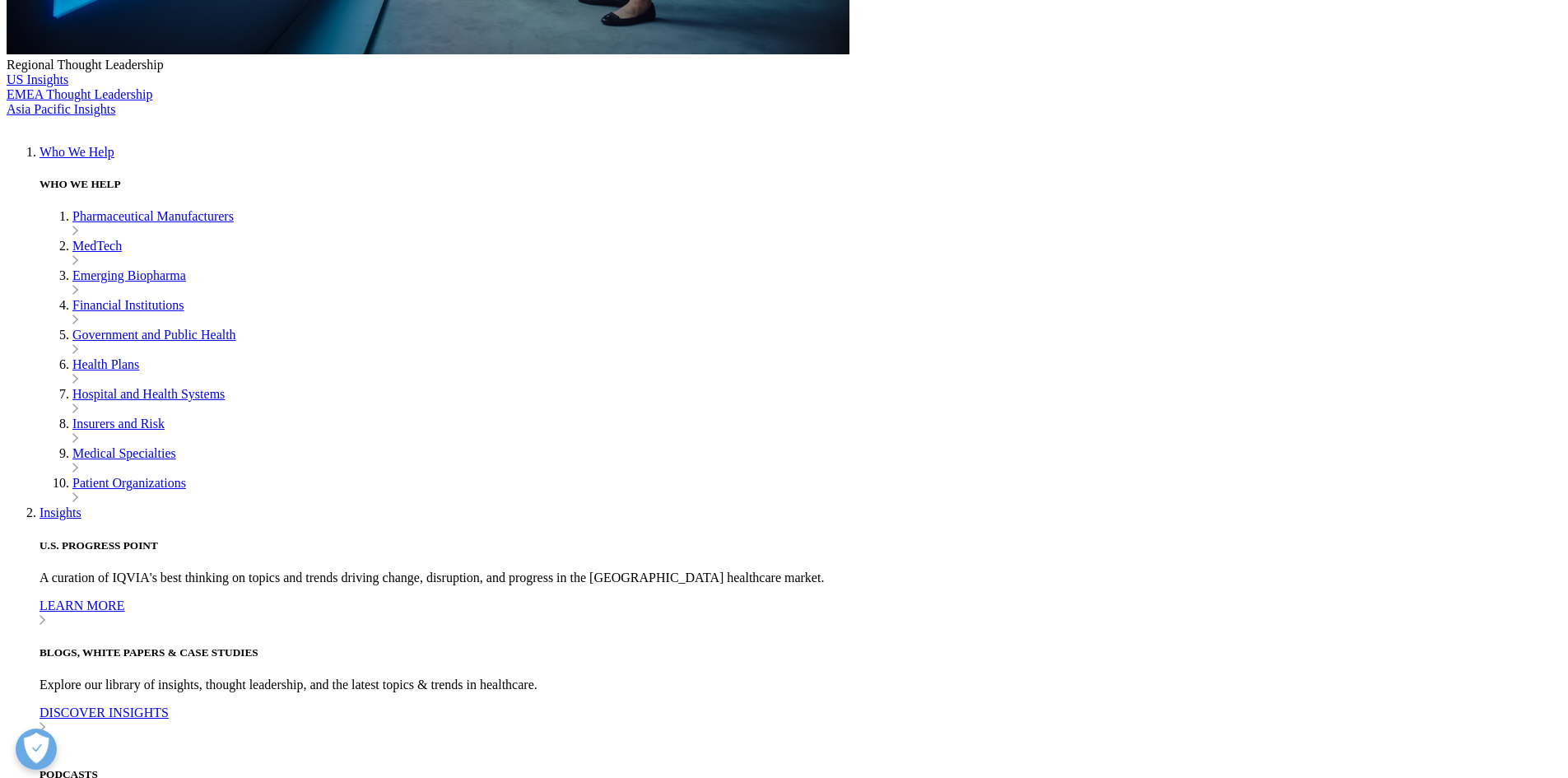
drag, startPoint x: 783, startPoint y: 126, endPoint x: 727, endPoint y: 122, distance: 56.1
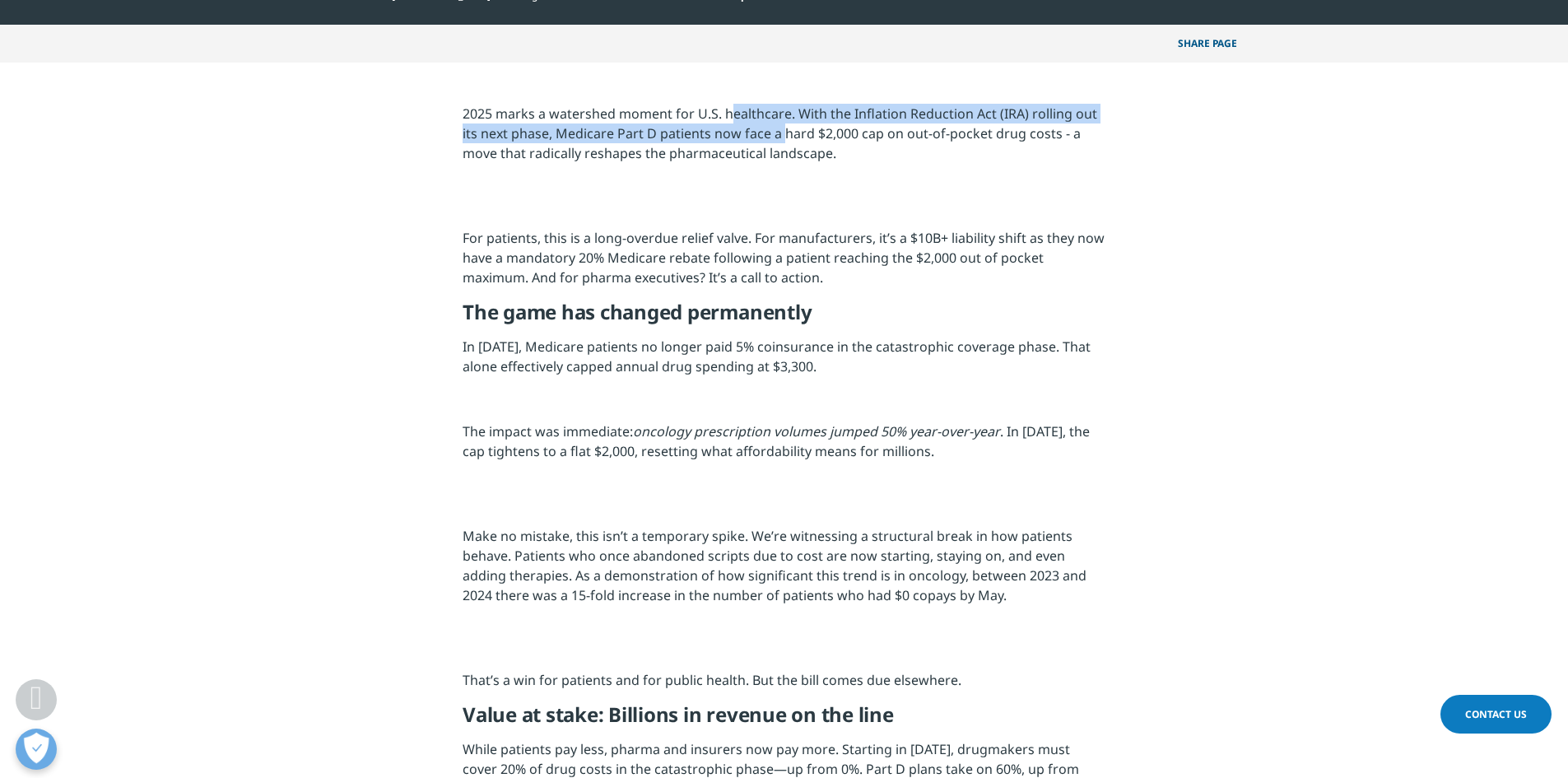
click at [727, 122] on p "2025 marks a watershed moment for U.S. healthcare. With the Inflation Reduction…" at bounding box center [784, 139] width 642 height 71
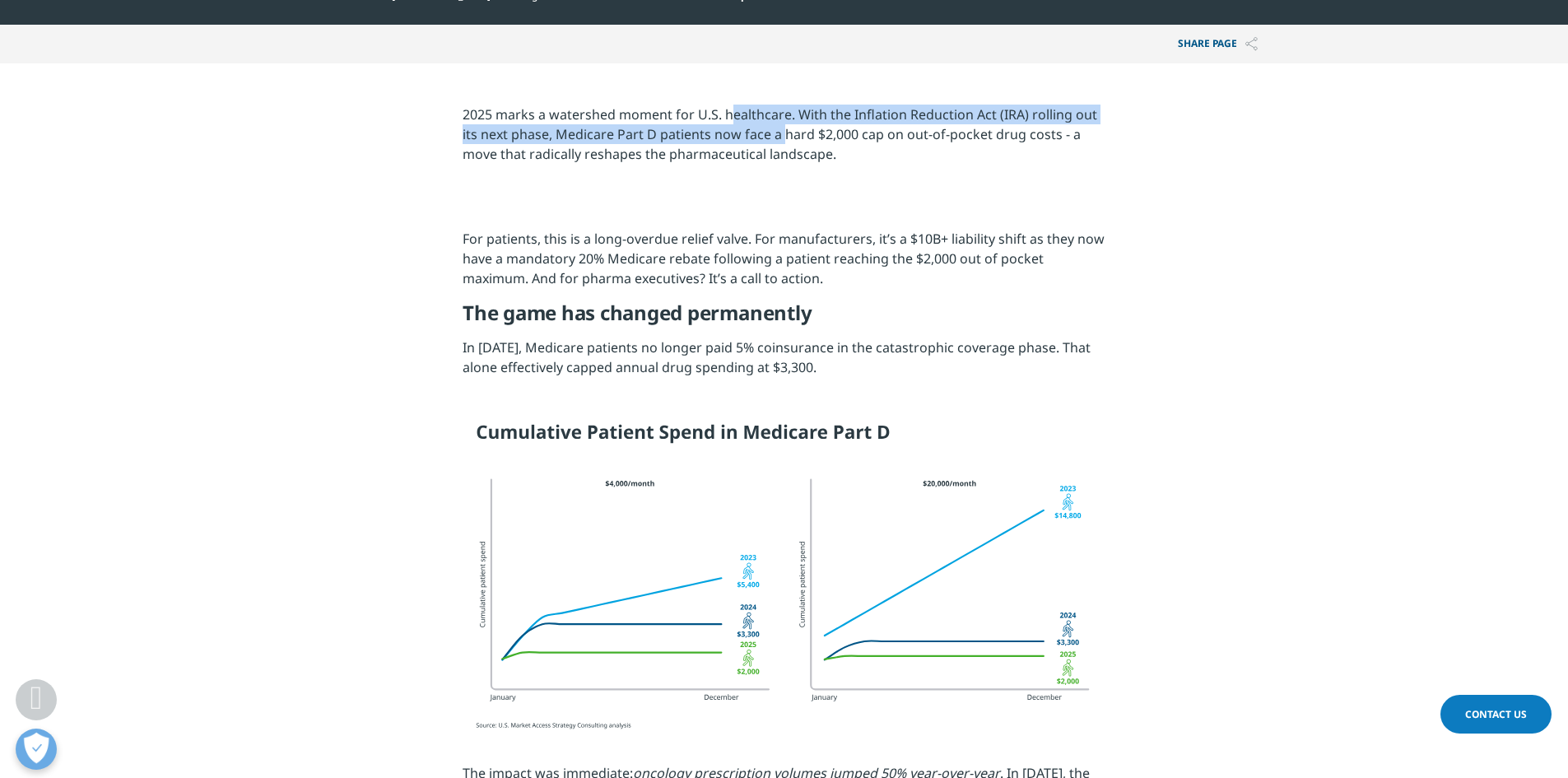
click at [727, 122] on p "2025 marks a watershed moment for U.S. healthcare. With the Inflation Reduction…" at bounding box center [784, 140] width 642 height 71
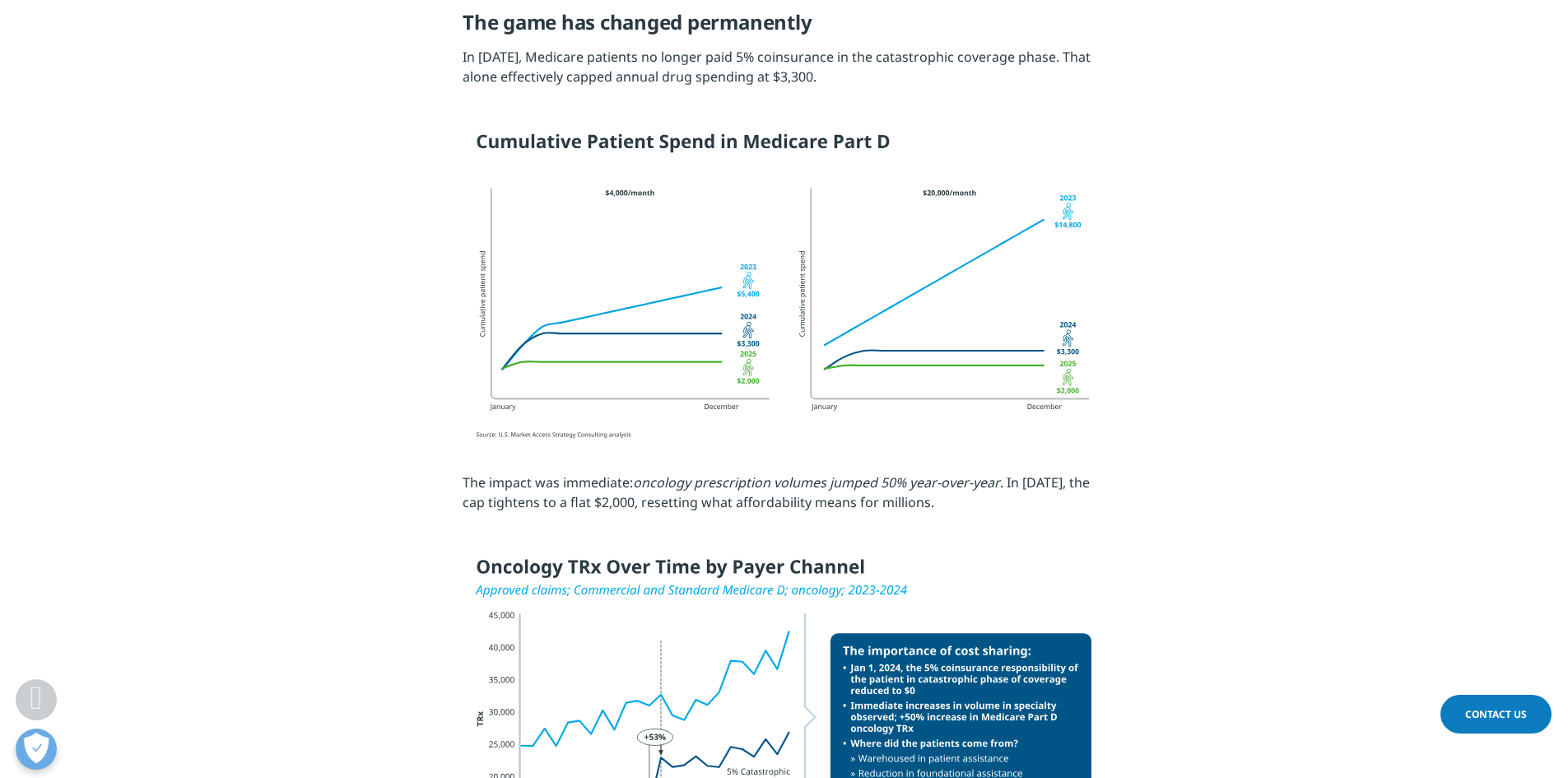
scroll to position [1144, 0]
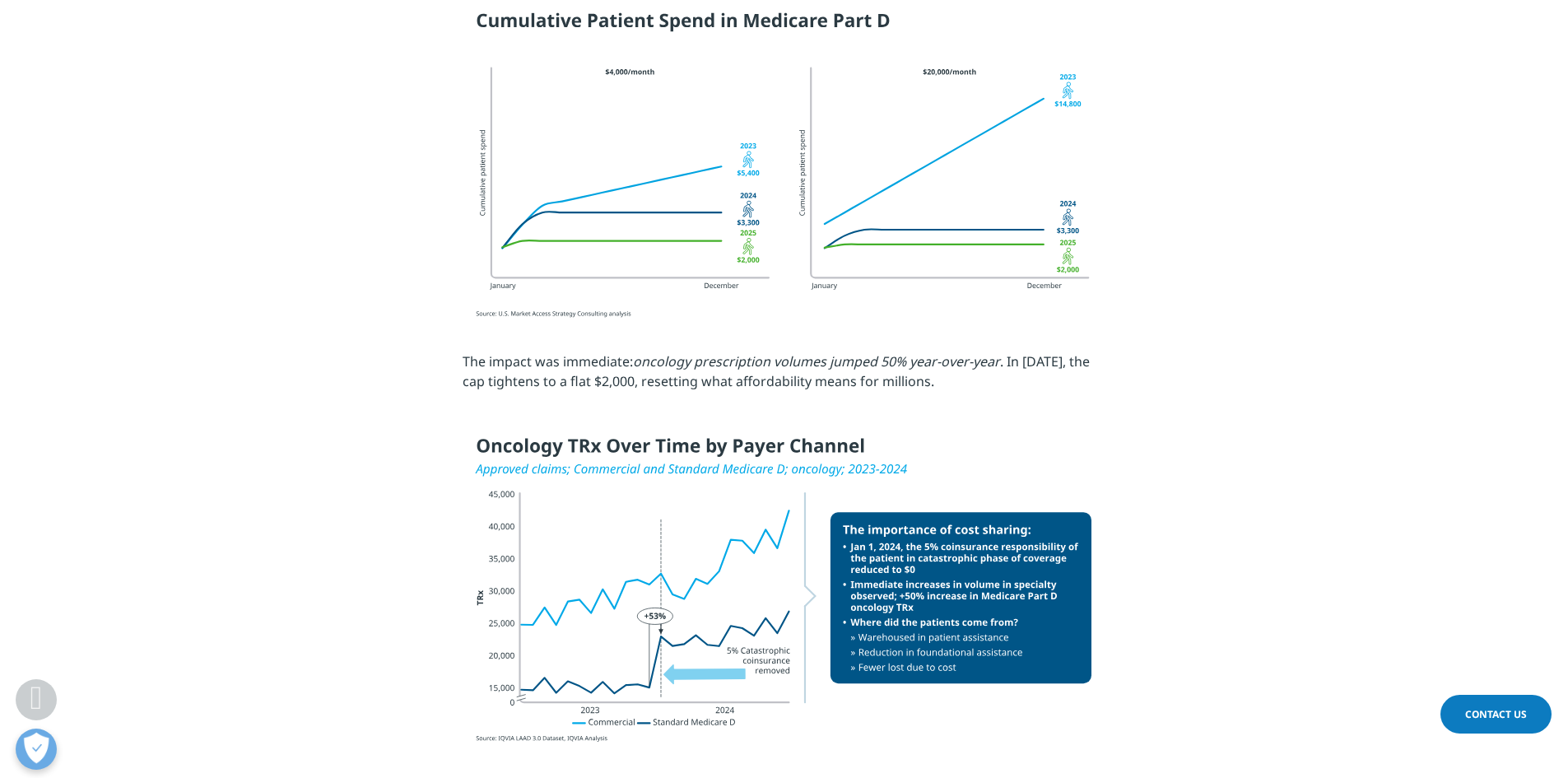
drag, startPoint x: 937, startPoint y: 275, endPoint x: 909, endPoint y: 268, distance: 28.9
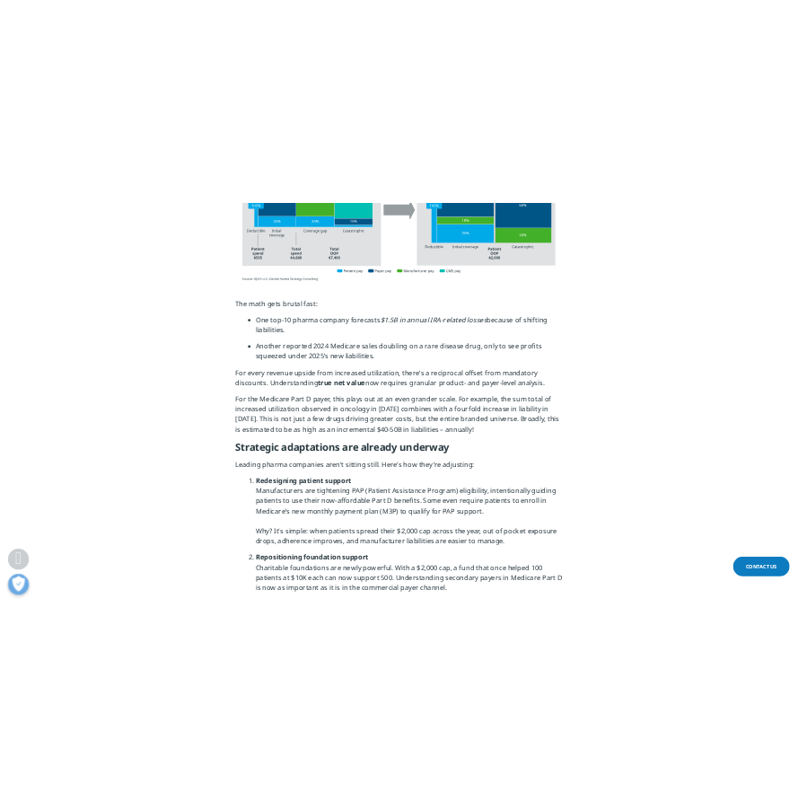
scroll to position [2686, 0]
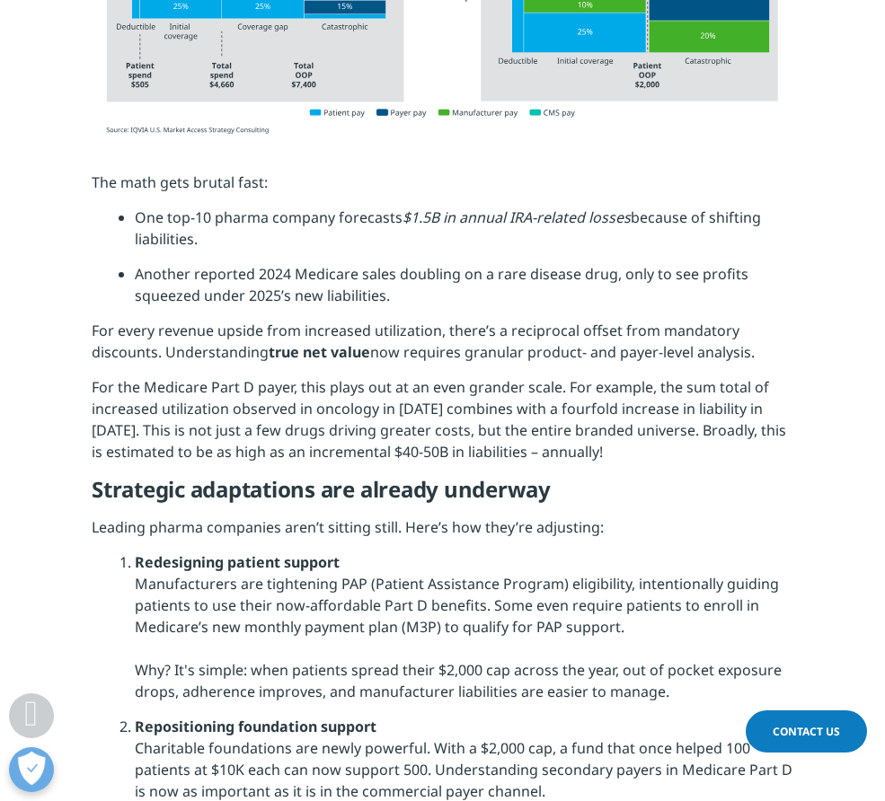
drag, startPoint x: 445, startPoint y: 475, endPoint x: 507, endPoint y: 464, distance: 62.9
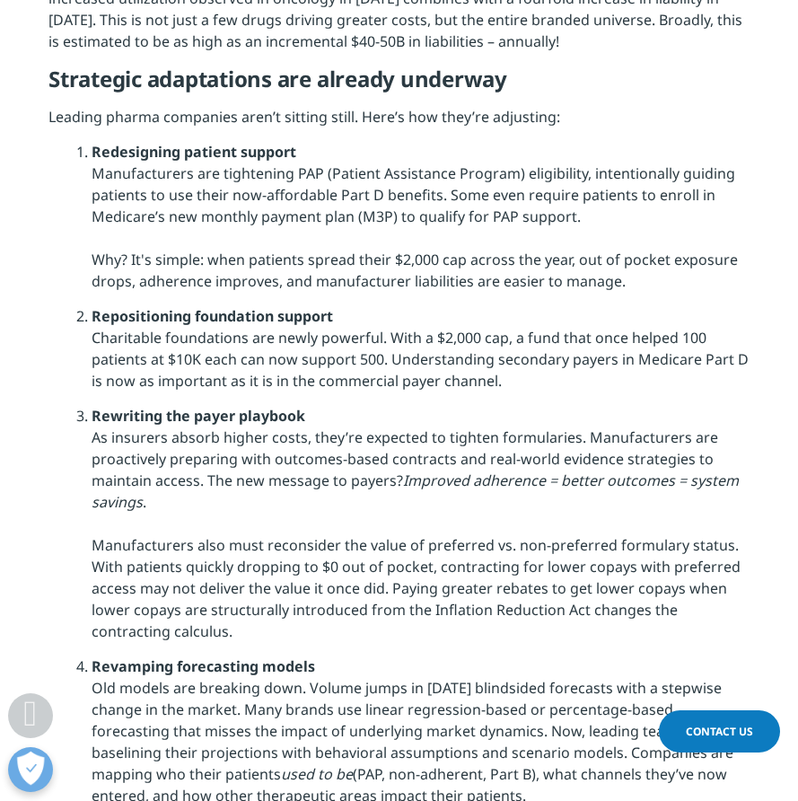
scroll to position [3135, 0]
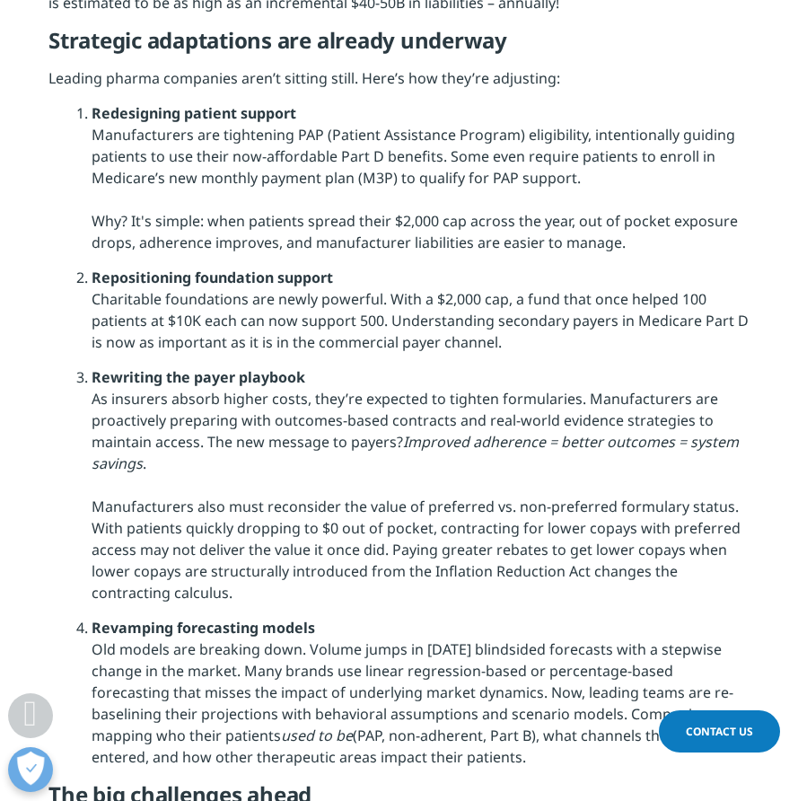
drag, startPoint x: 155, startPoint y: 573, endPoint x: 207, endPoint y: 549, distance: 56.6
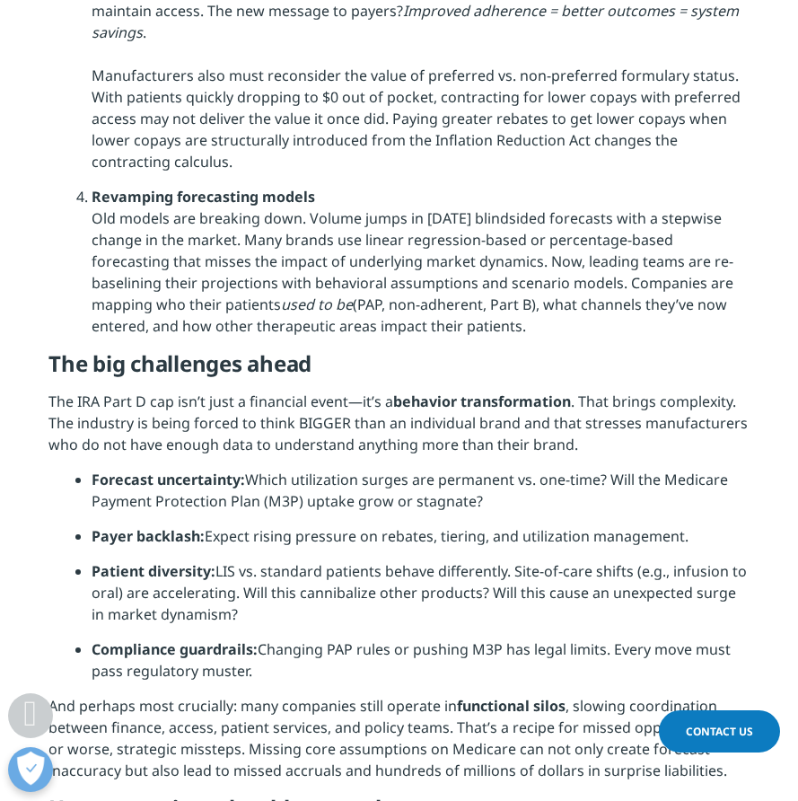
scroll to position [3584, 0]
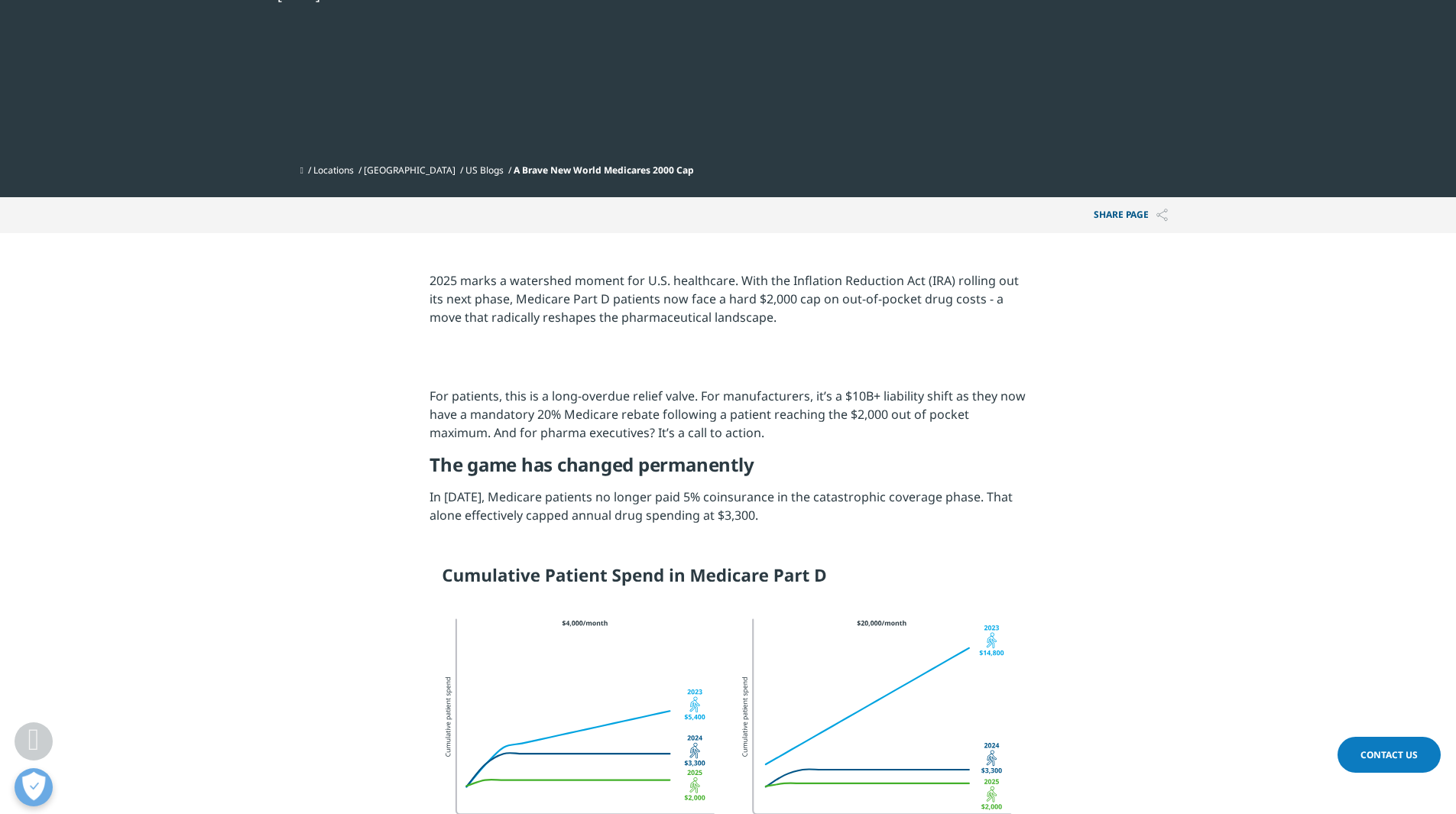
scroll to position [321, 0]
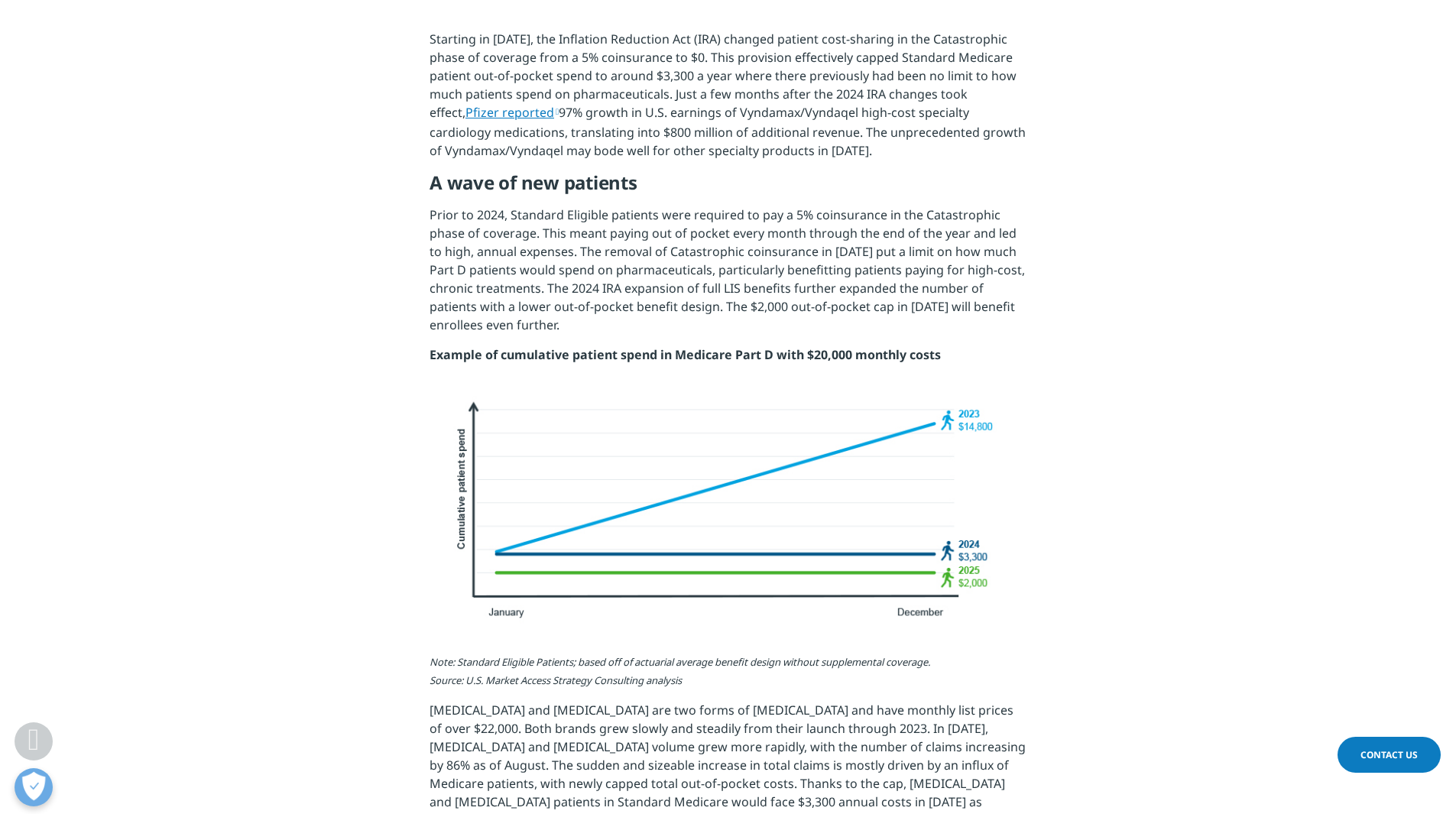
scroll to position [764, 0]
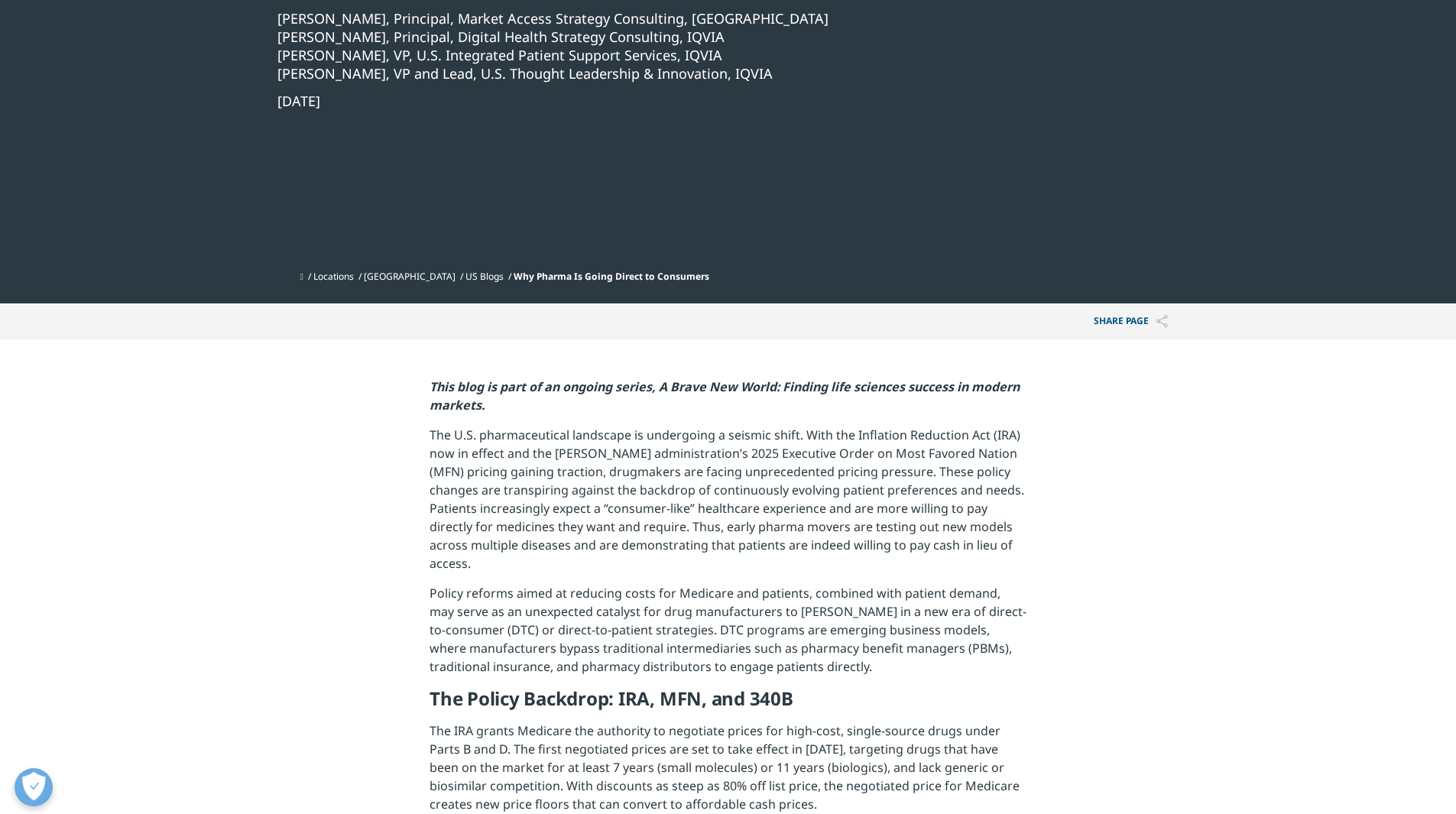
scroll to position [458, 0]
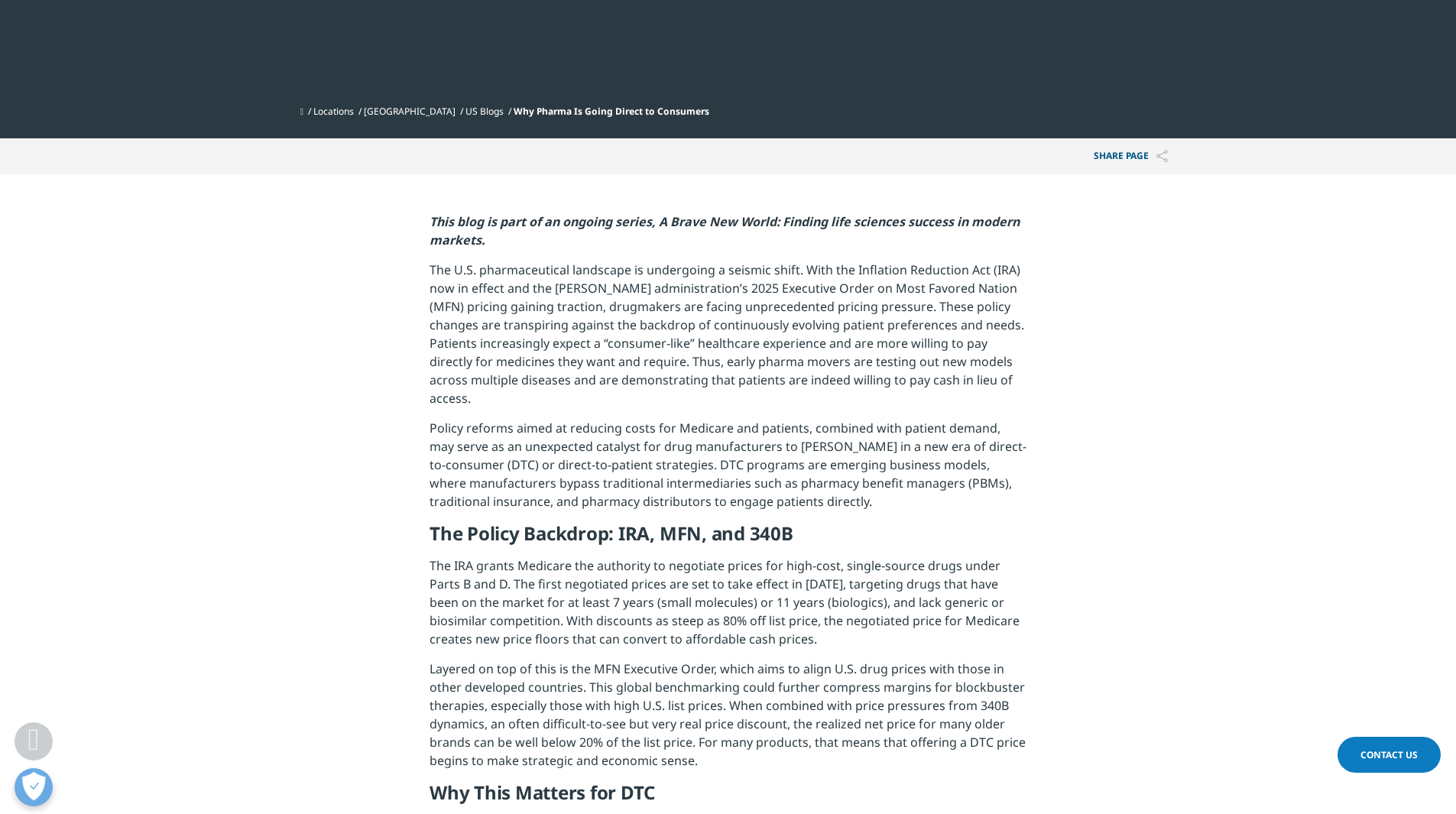
click at [877, 433] on p "Policy reforms aimed at reducing costs for Medicare and patients, combined with…" at bounding box center [728, 470] width 597 height 103
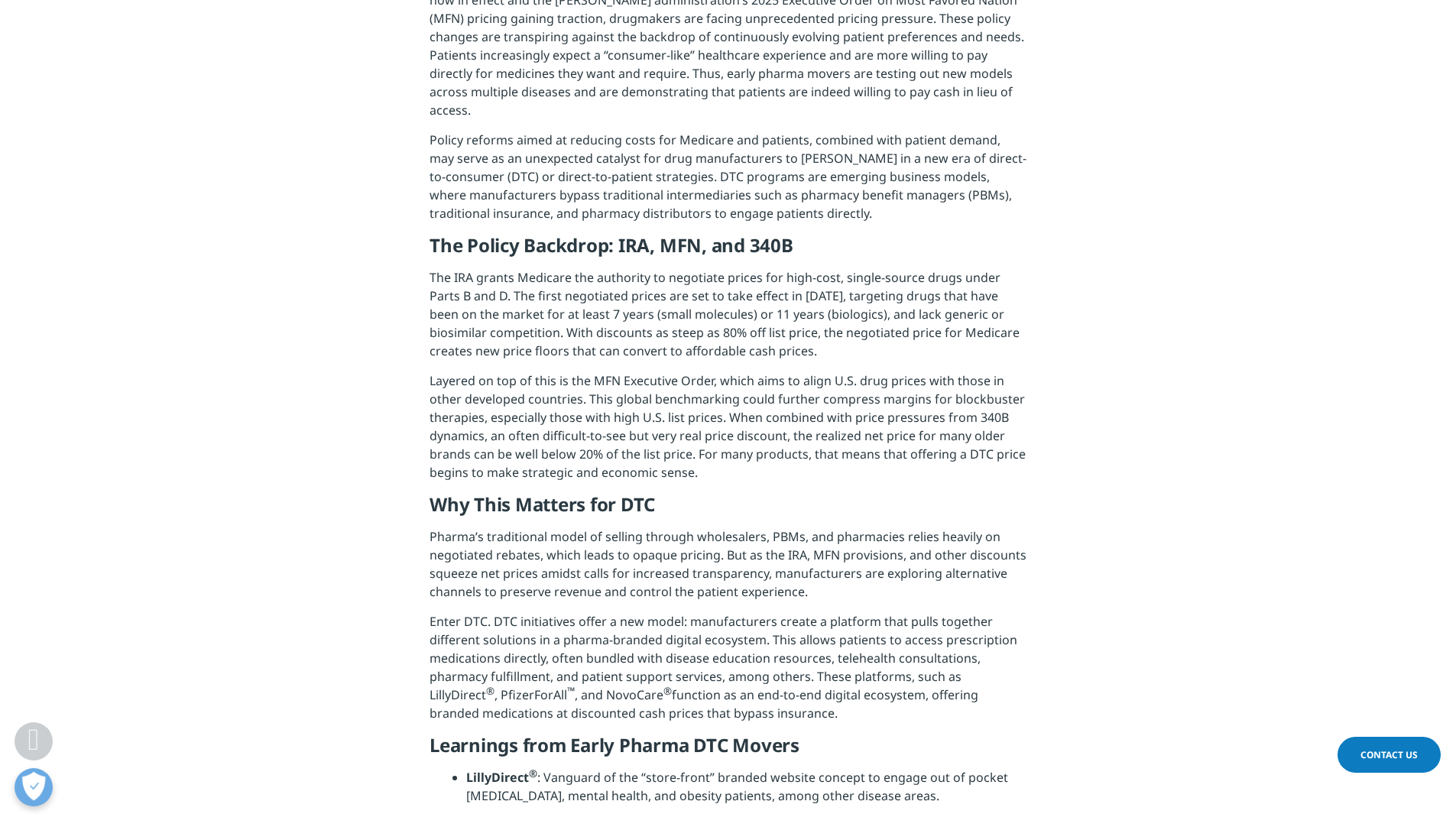
scroll to position [993, 0]
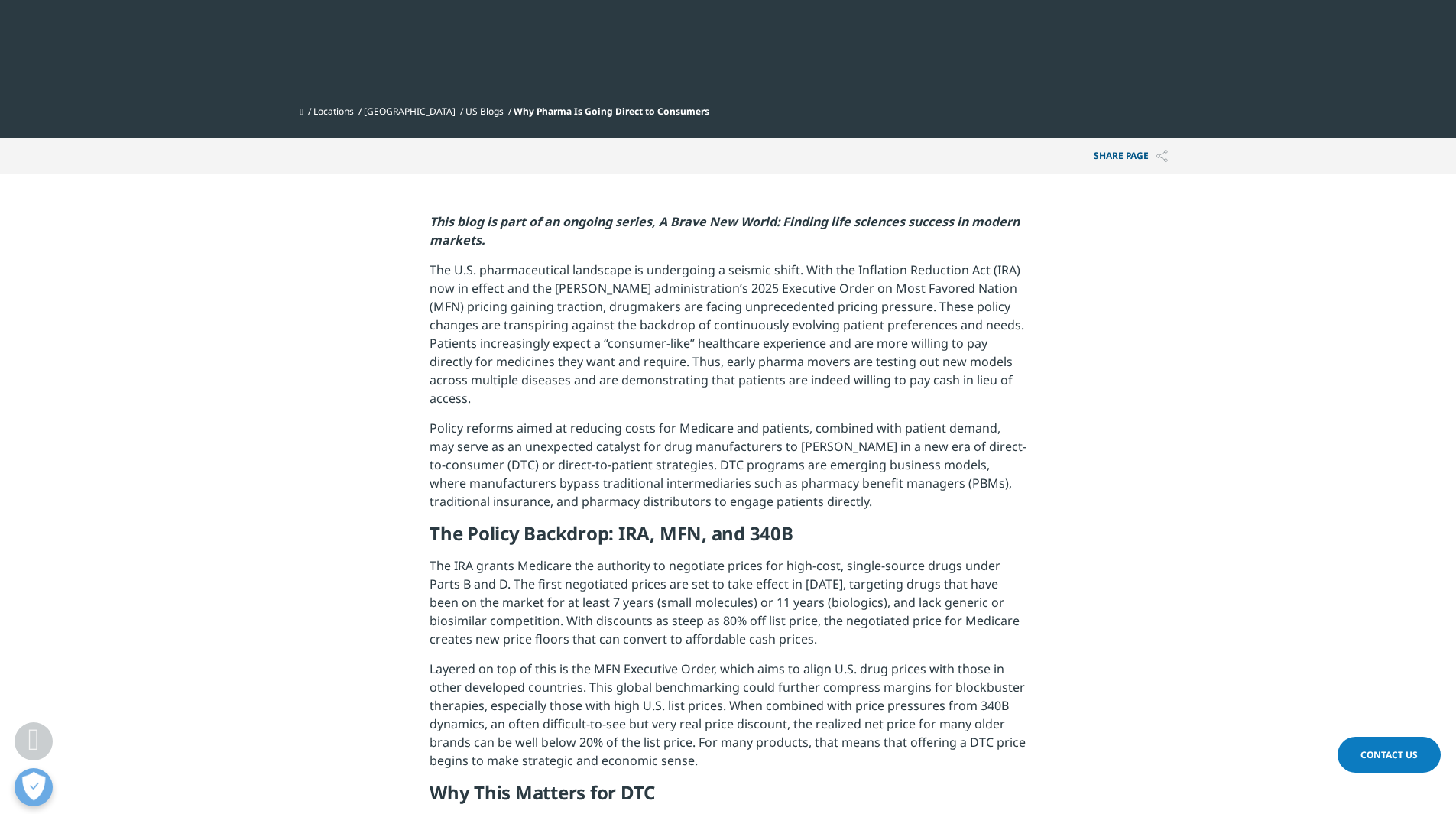
scroll to position [993, 0]
